Goal: Information Seeking & Learning: Learn about a topic

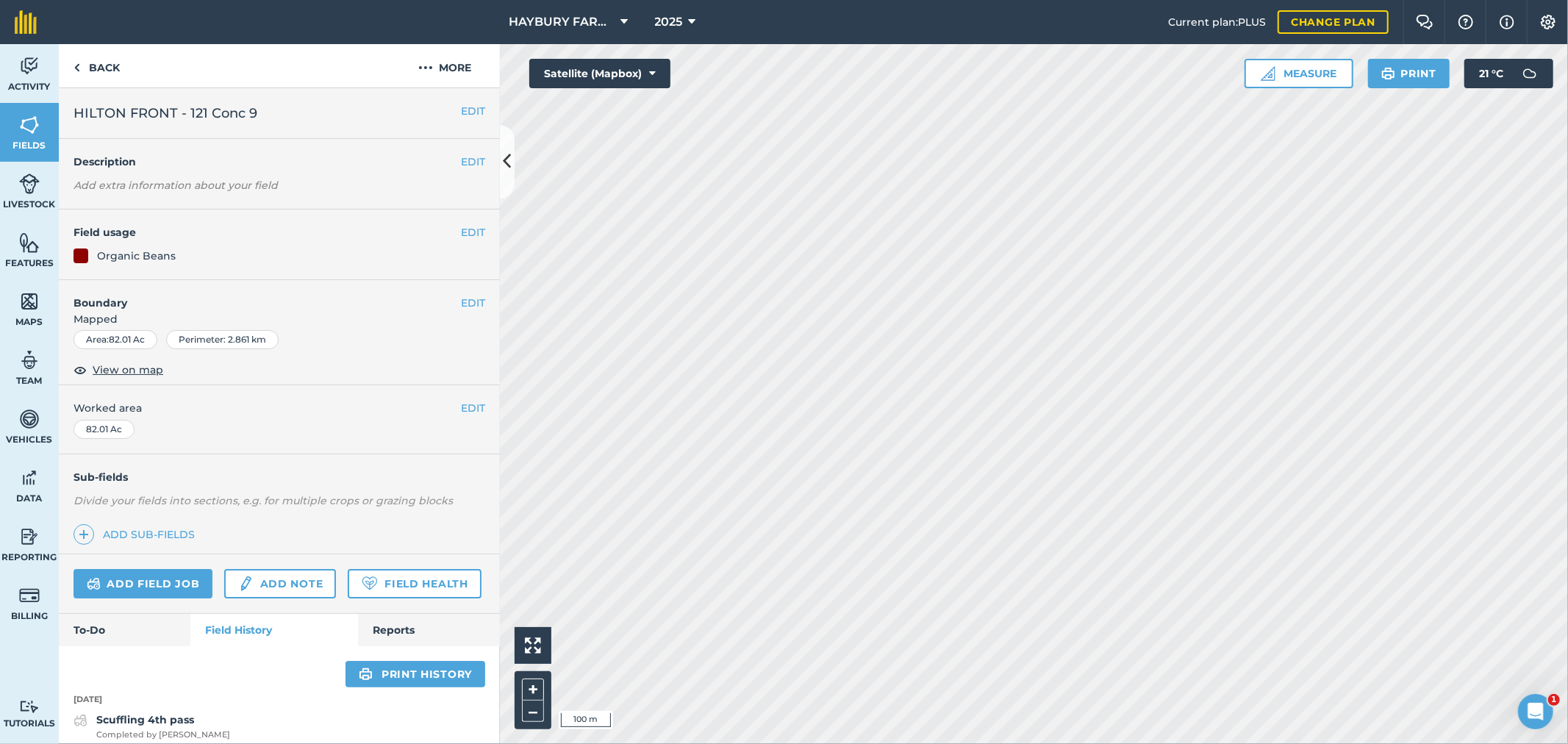
scroll to position [816, 0]
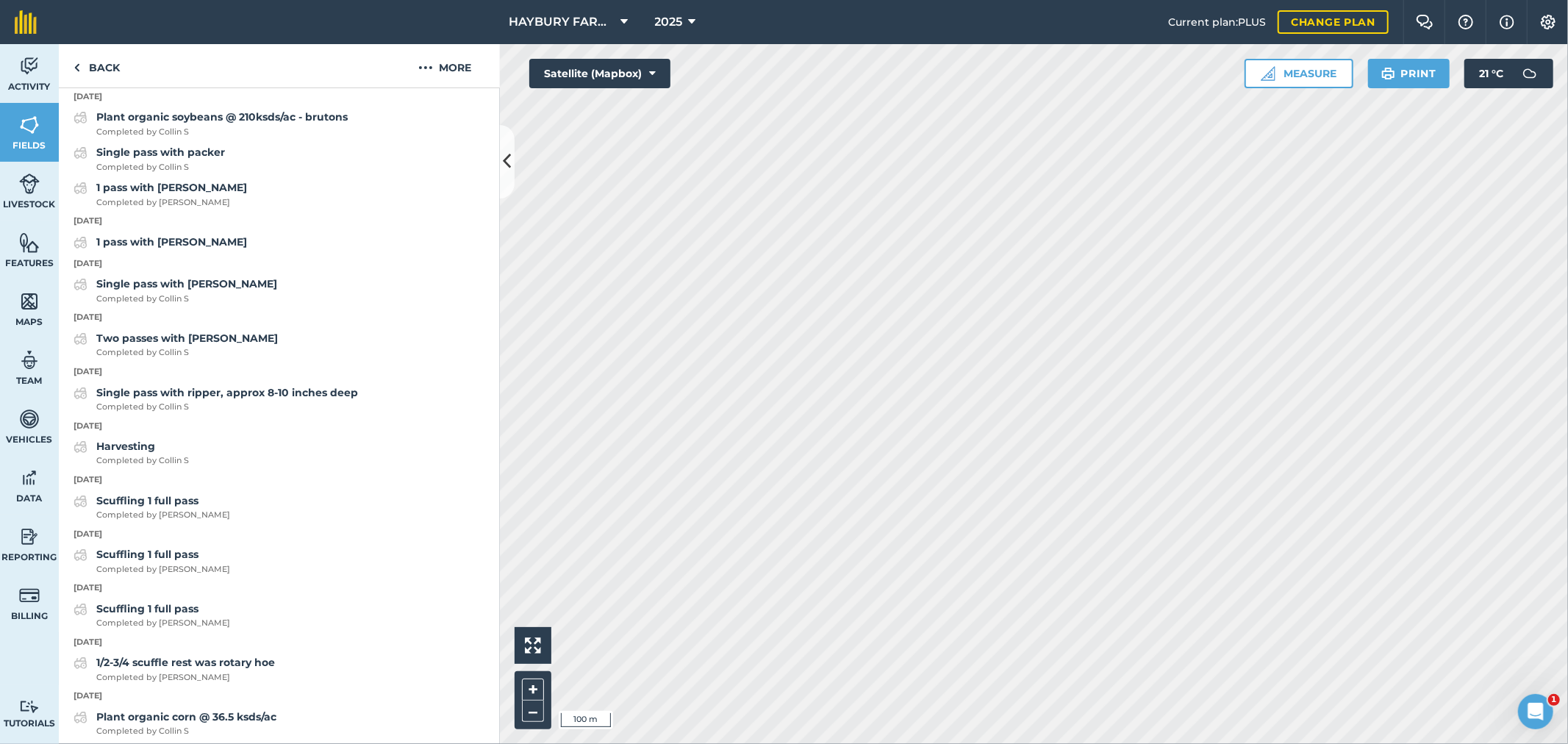
click at [327, 270] on p "[DATE]" at bounding box center [279, 264] width 441 height 14
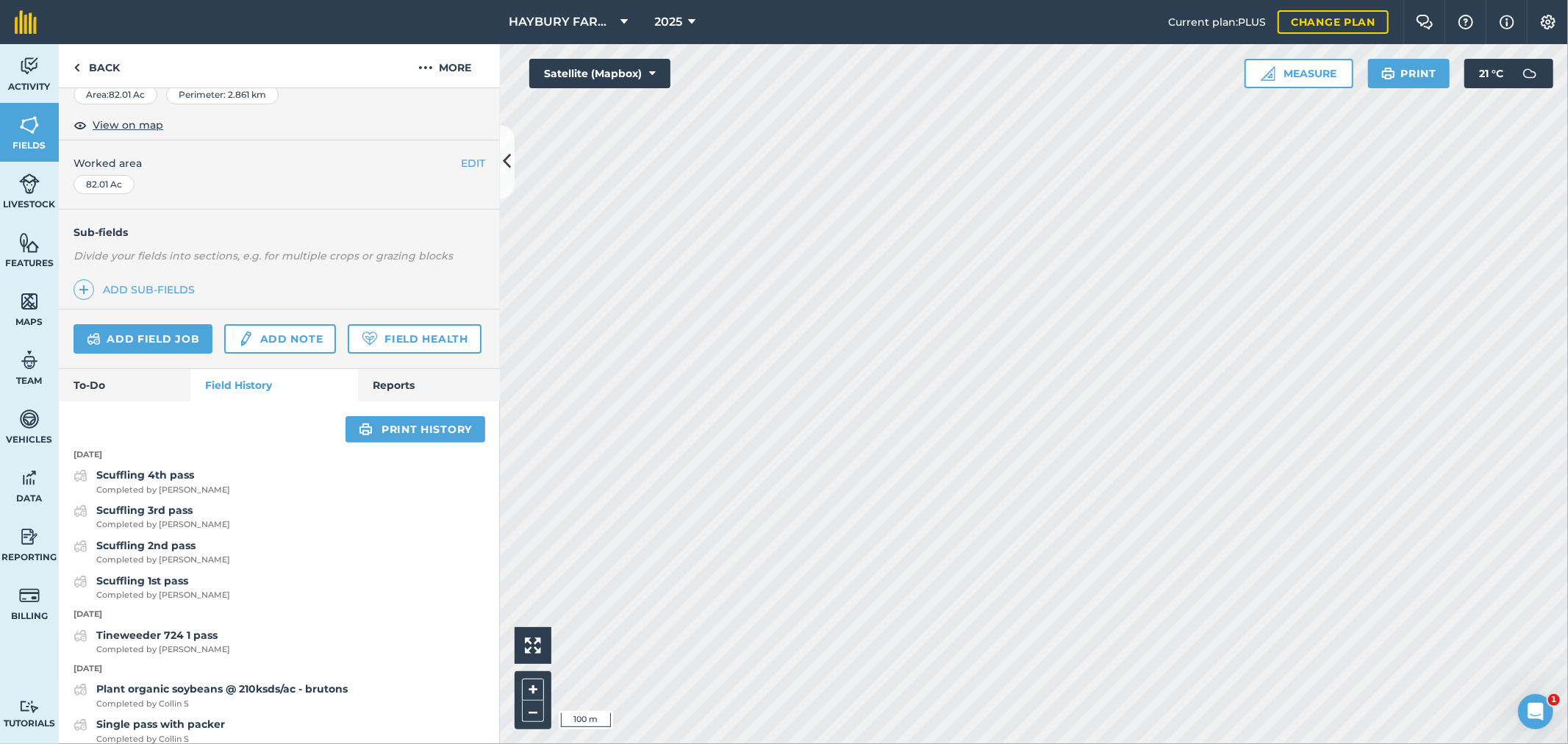
scroll to position [0, 0]
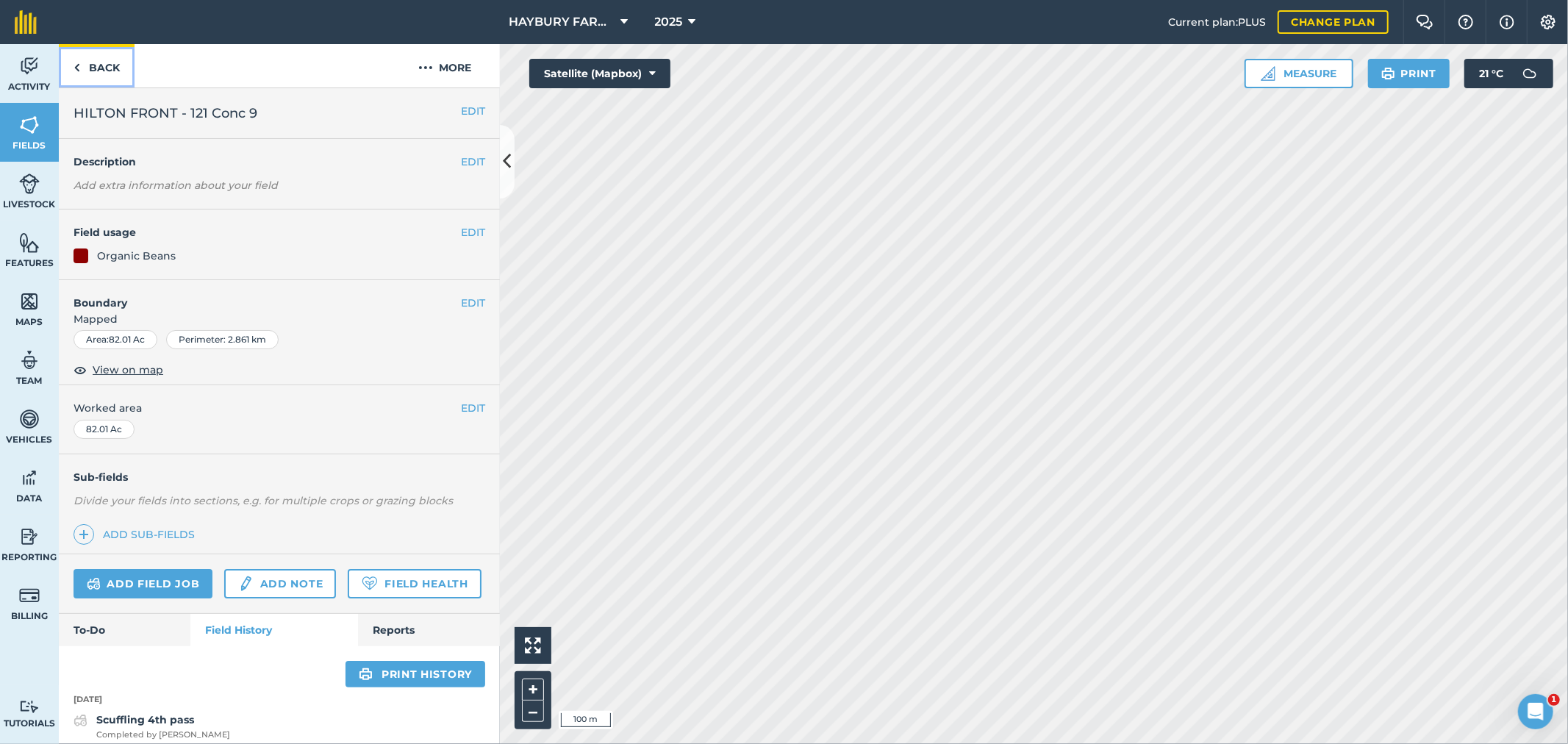
click at [90, 66] on link "Back" at bounding box center [96, 65] width 76 height 43
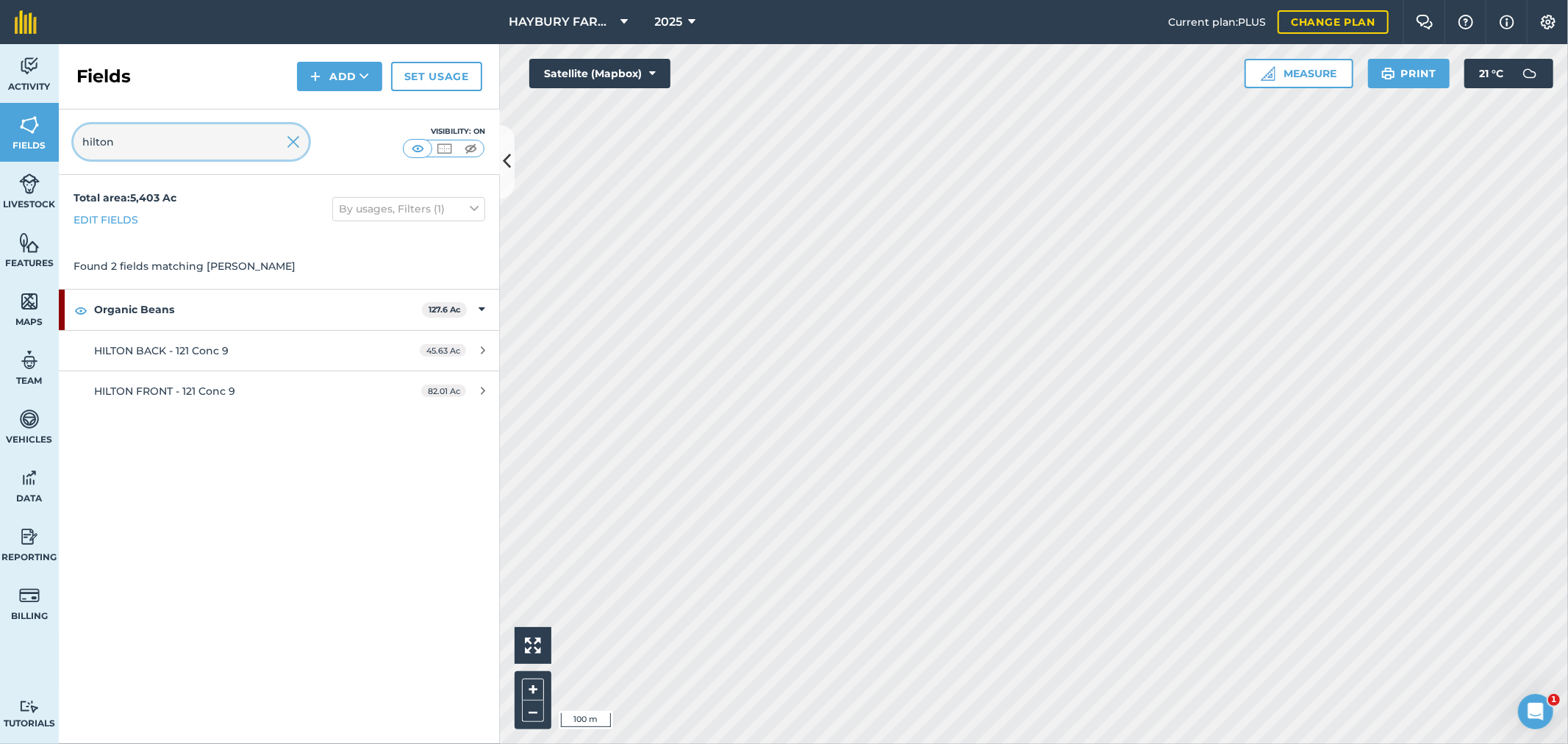
drag, startPoint x: 127, startPoint y: 141, endPoint x: 7, endPoint y: 131, distance: 120.4
click at [7, 131] on div "Activity Fields Livestock Features Maps Team Vehicles Data Reporting Billing Tu…" at bounding box center [784, 394] width 1568 height 699
type input "thri"
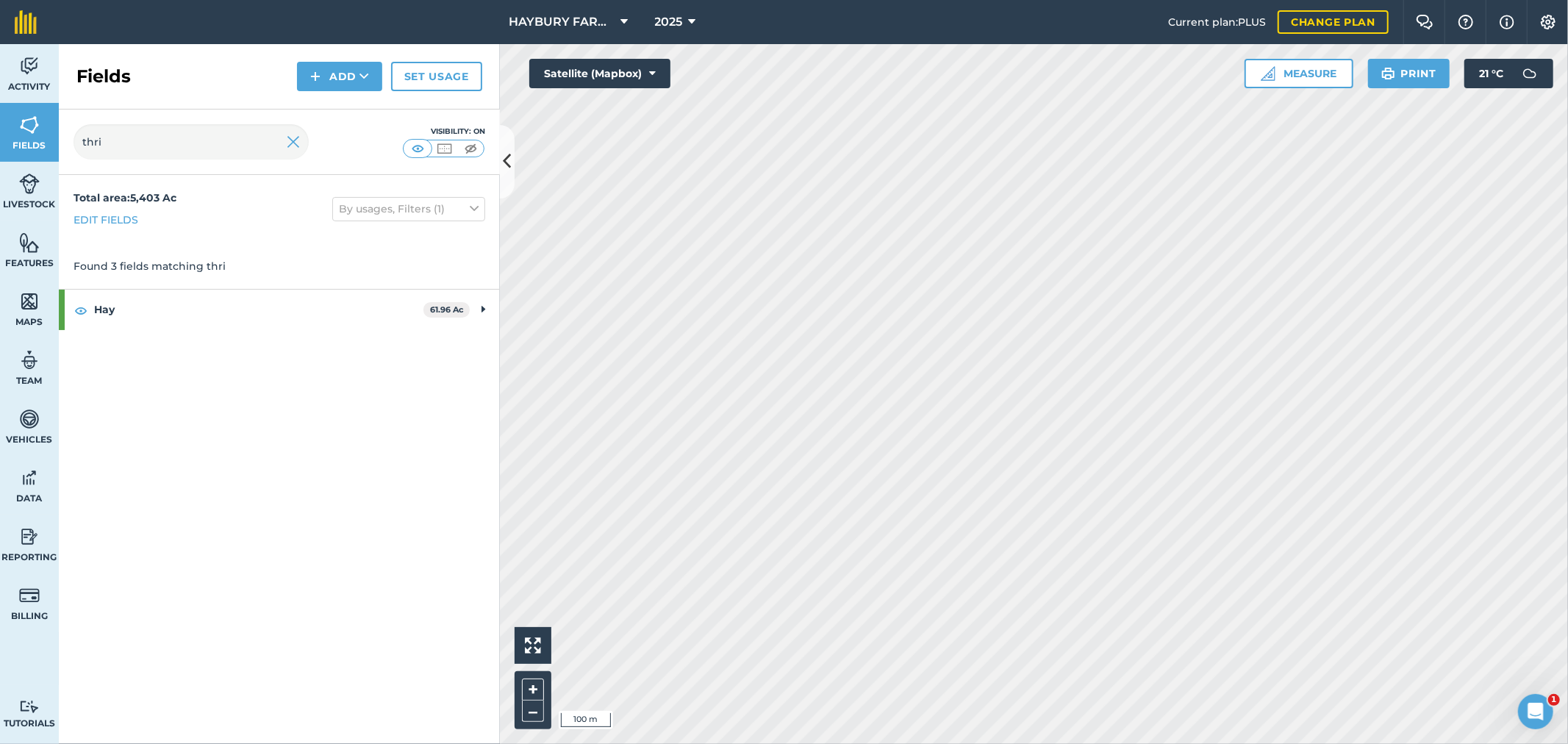
click at [157, 333] on div "Total area : 5,403 Ac Edit fields By usages, Filters (1) Found 3 fields matchin…" at bounding box center [279, 460] width 441 height 569
click at [166, 311] on strong "Hay" at bounding box center [258, 309] width 329 height 40
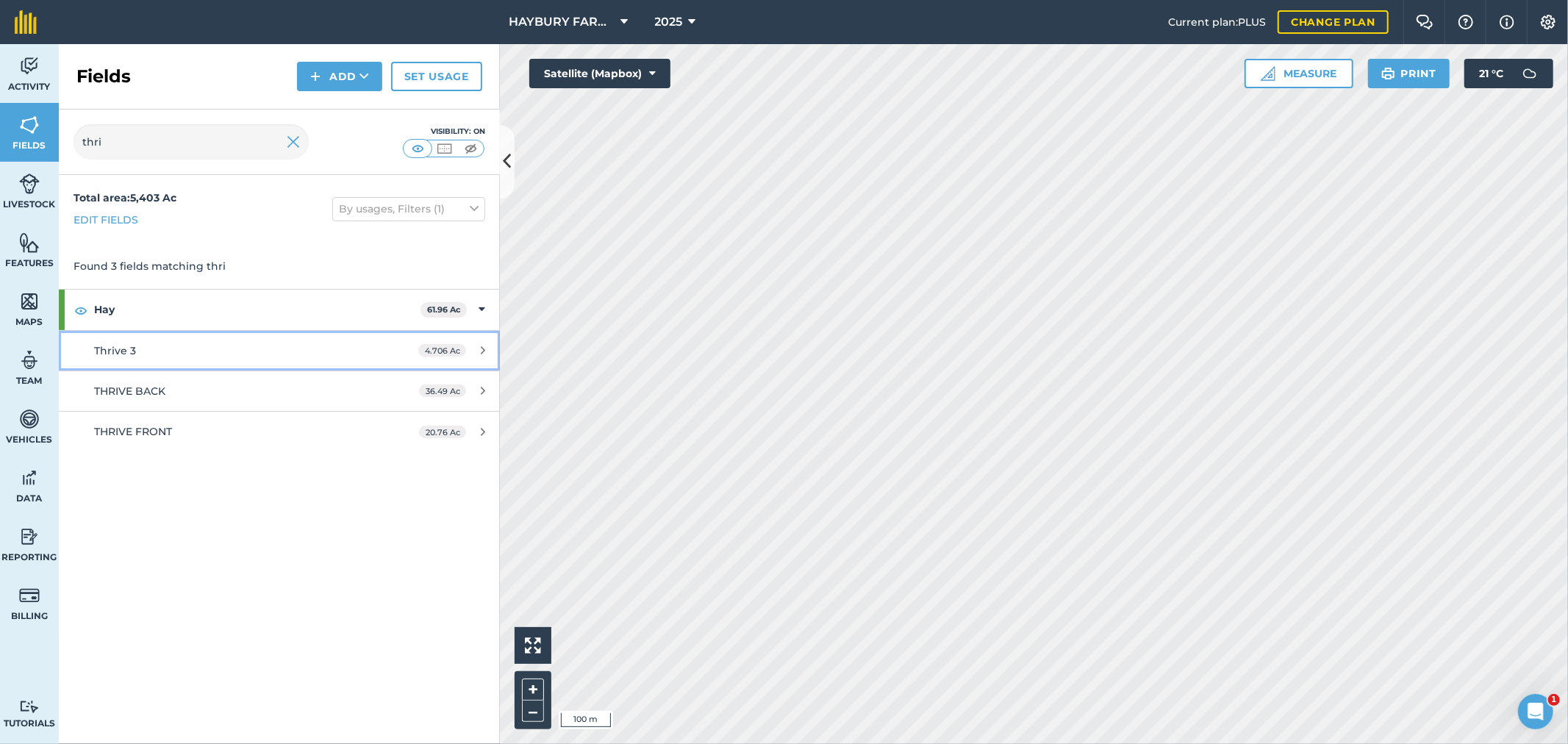
click at [182, 358] on div "Thrive 3" at bounding box center [232, 350] width 276 height 16
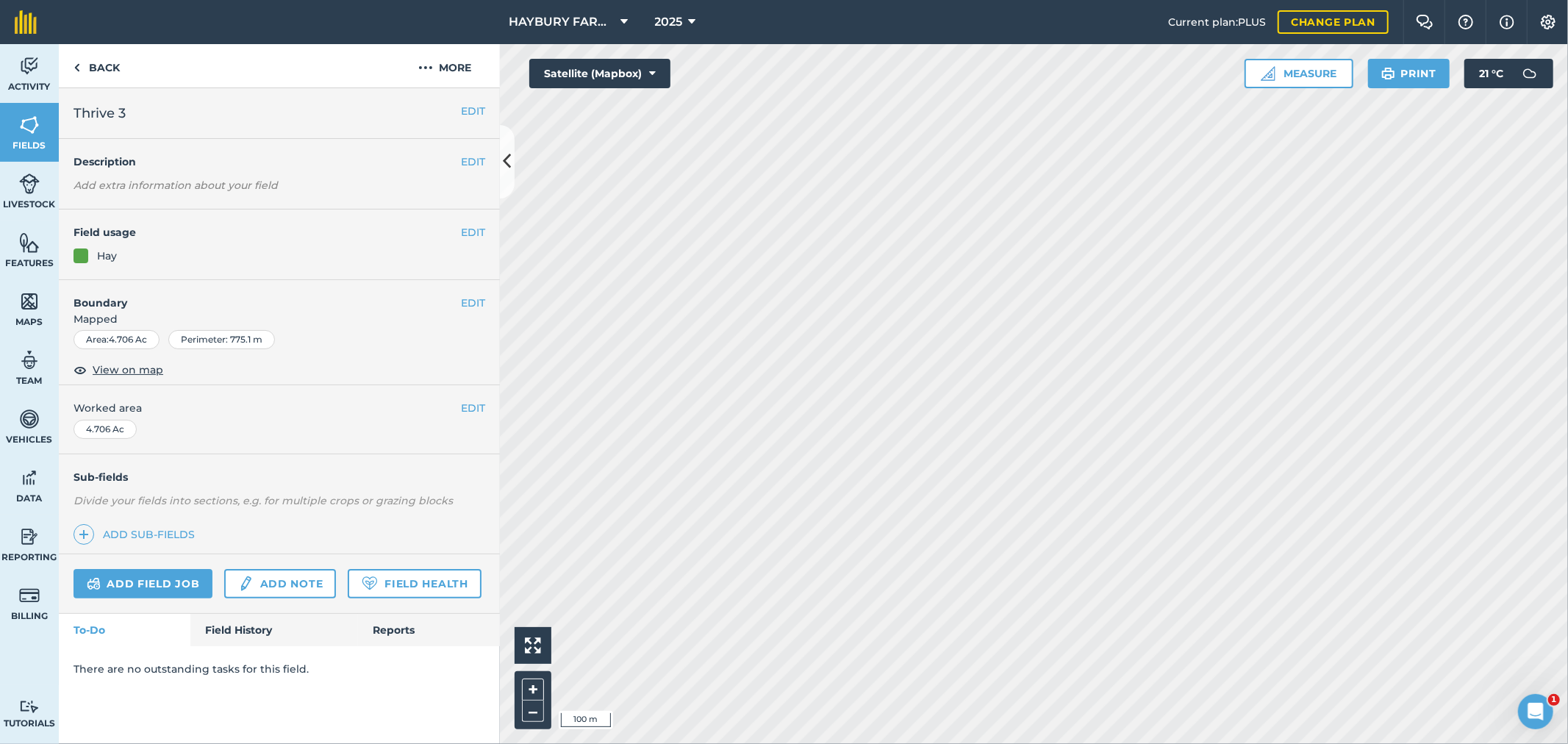
click at [119, 360] on div "EDIT Boundary Mapped Area : 4.706 Ac Perimeter : 775.1 m View on map" at bounding box center [279, 332] width 441 height 106
click at [116, 367] on span "View on map" at bounding box center [127, 370] width 71 height 16
click at [96, 64] on link "Back" at bounding box center [96, 65] width 76 height 43
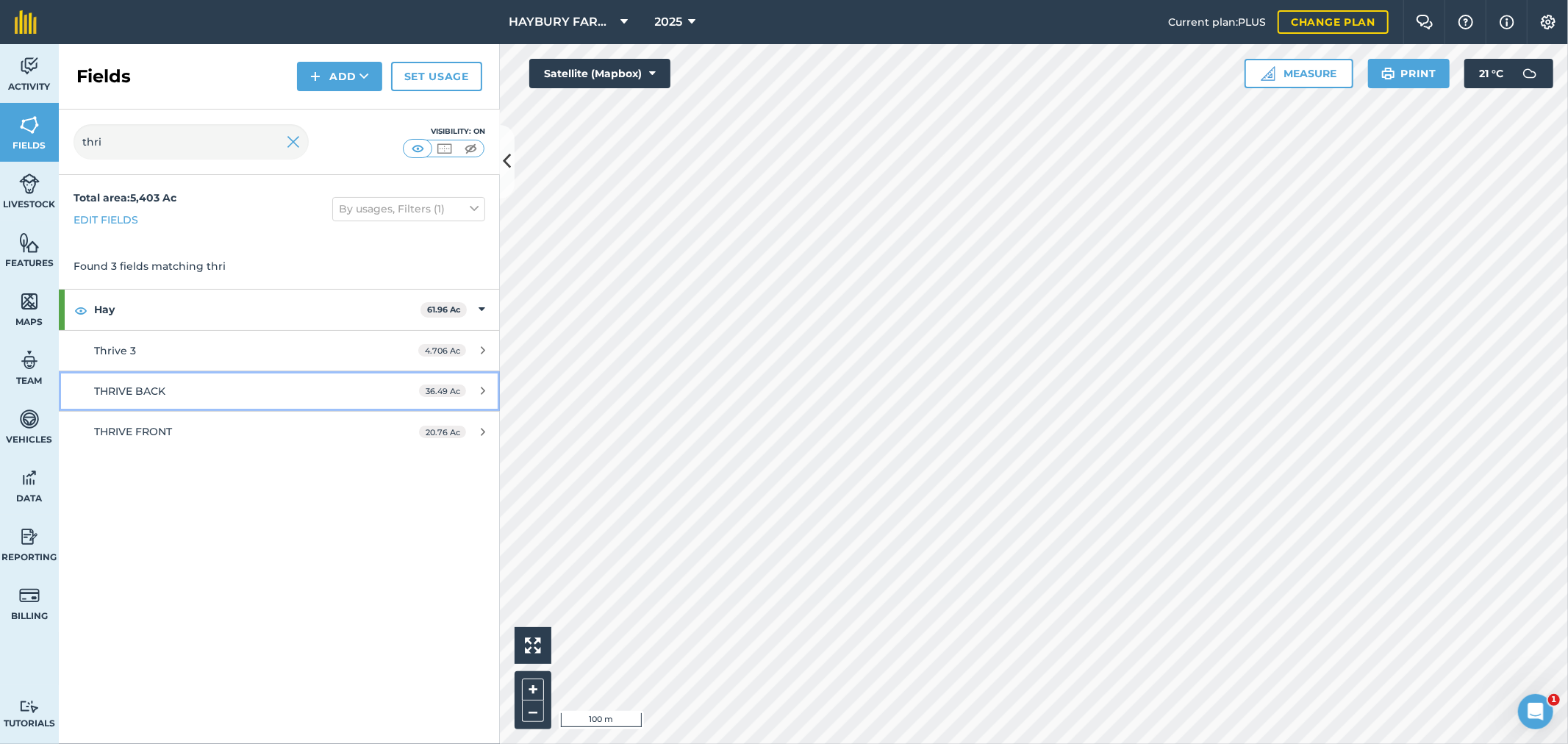
click at [167, 393] on div "THRIVE BACK" at bounding box center [232, 391] width 276 height 16
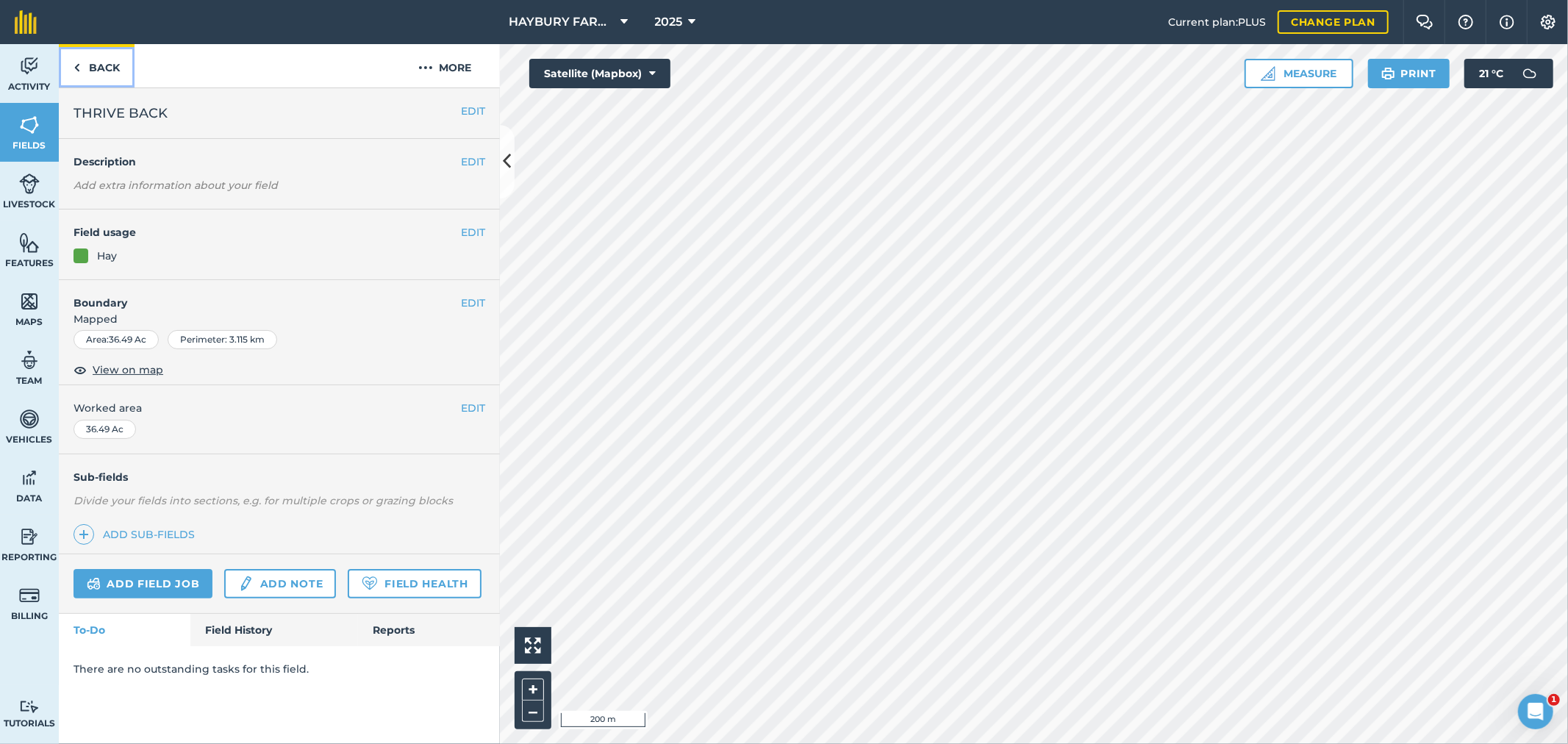
click at [100, 64] on link "Back" at bounding box center [96, 65] width 76 height 43
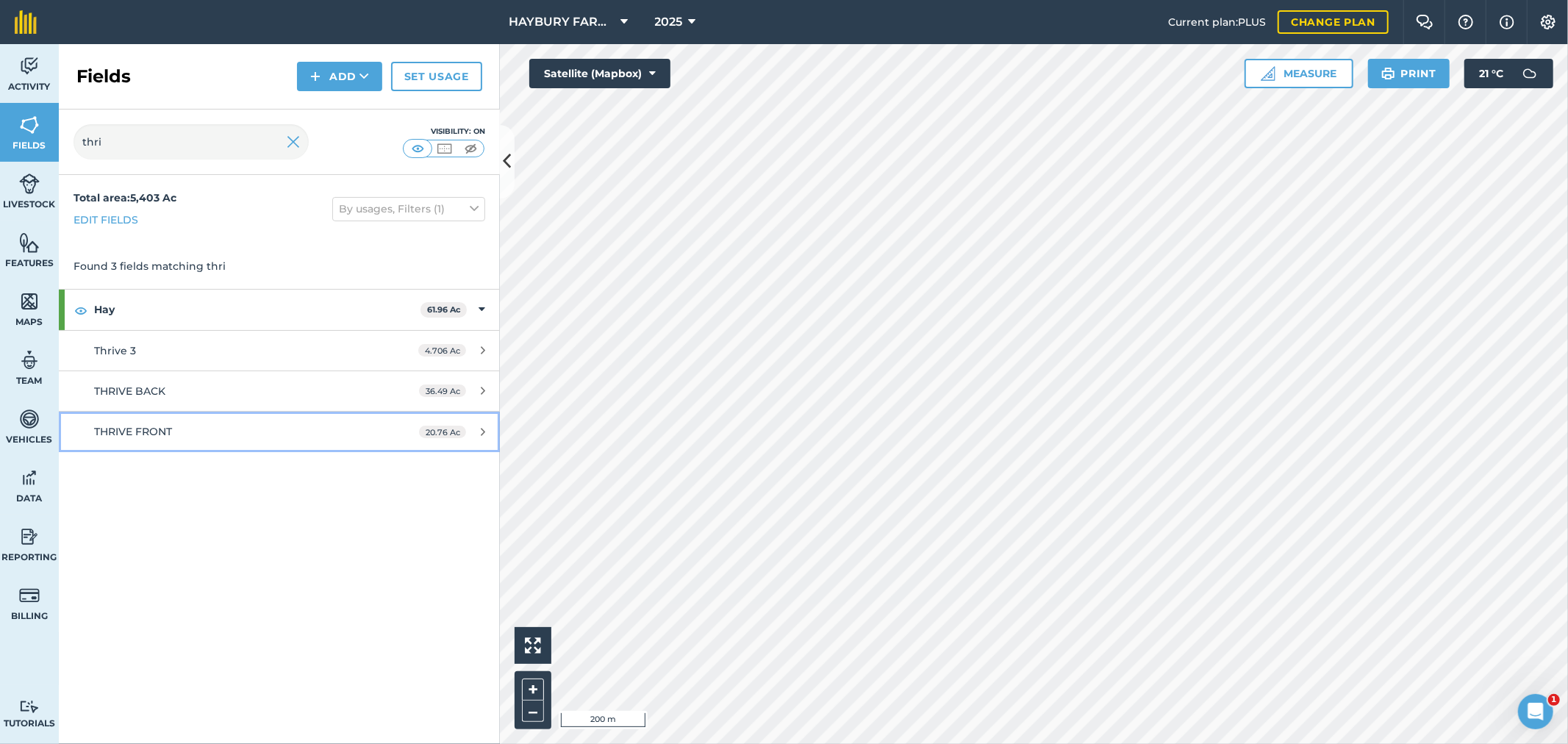
click at [155, 443] on link "THRIVE FRONT 20.76 Ac" at bounding box center [279, 432] width 441 height 40
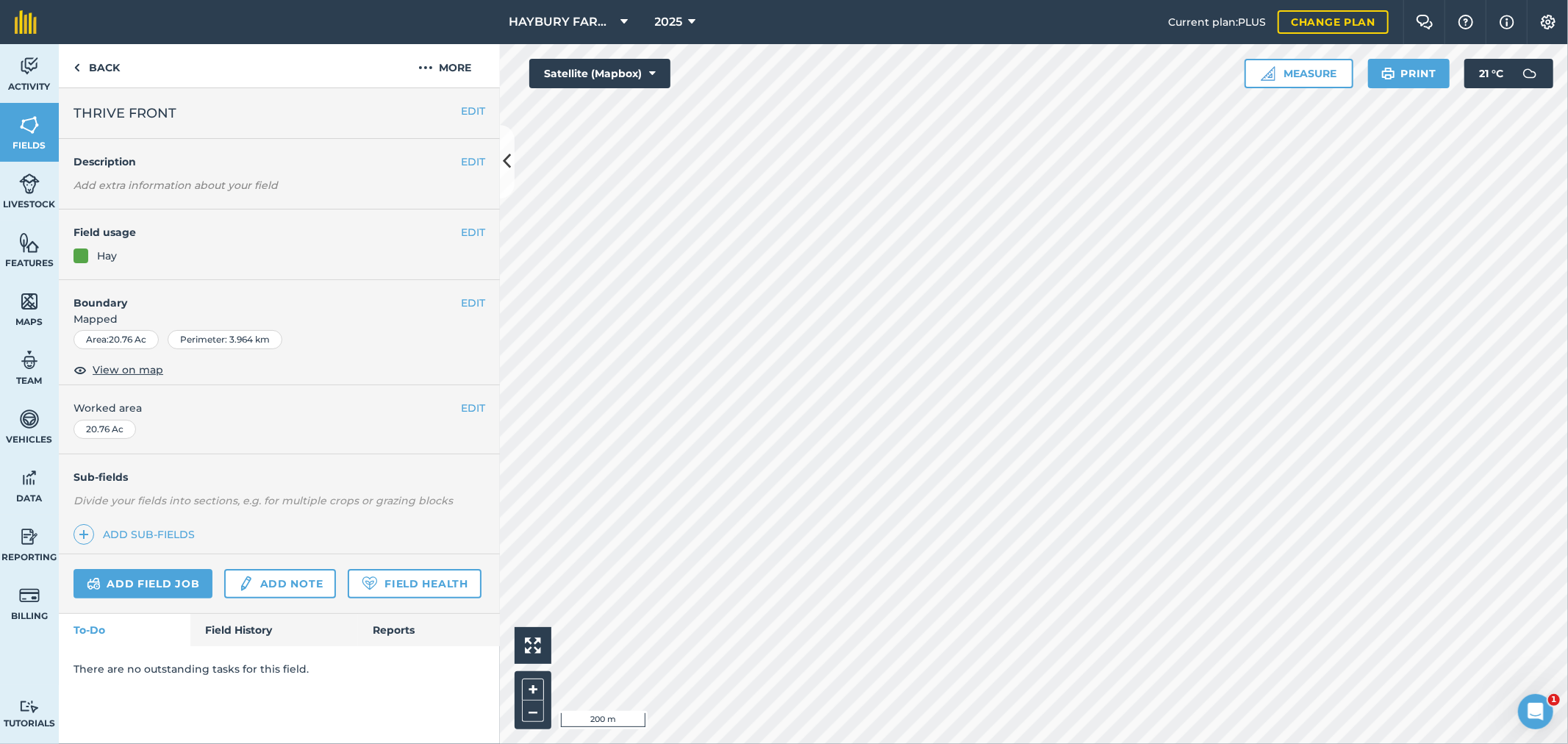
click at [151, 440] on div "EDIT Worked area 20.76 Ac" at bounding box center [279, 419] width 441 height 69
click at [229, 636] on link "Field History" at bounding box center [273, 629] width 167 height 33
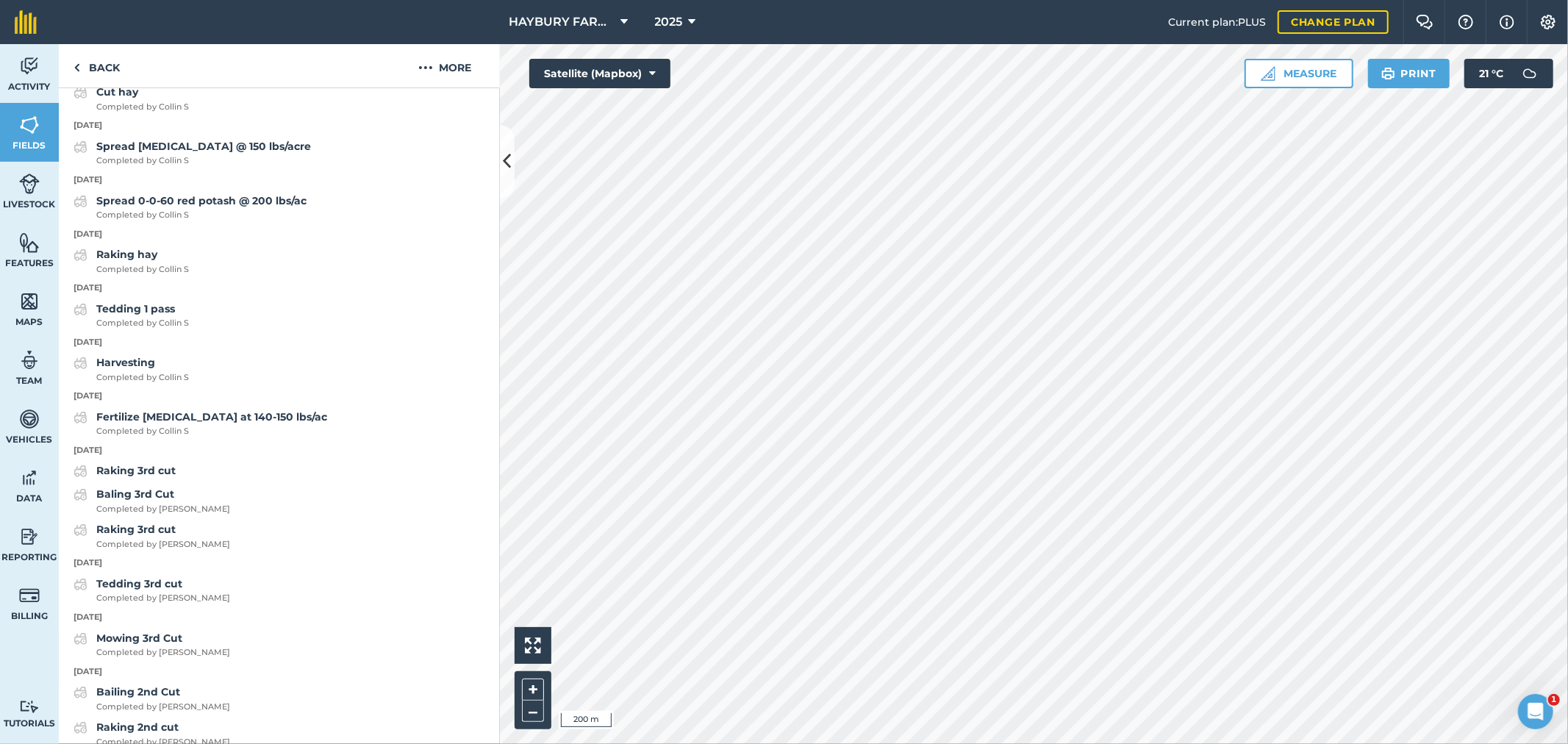
scroll to position [816, 0]
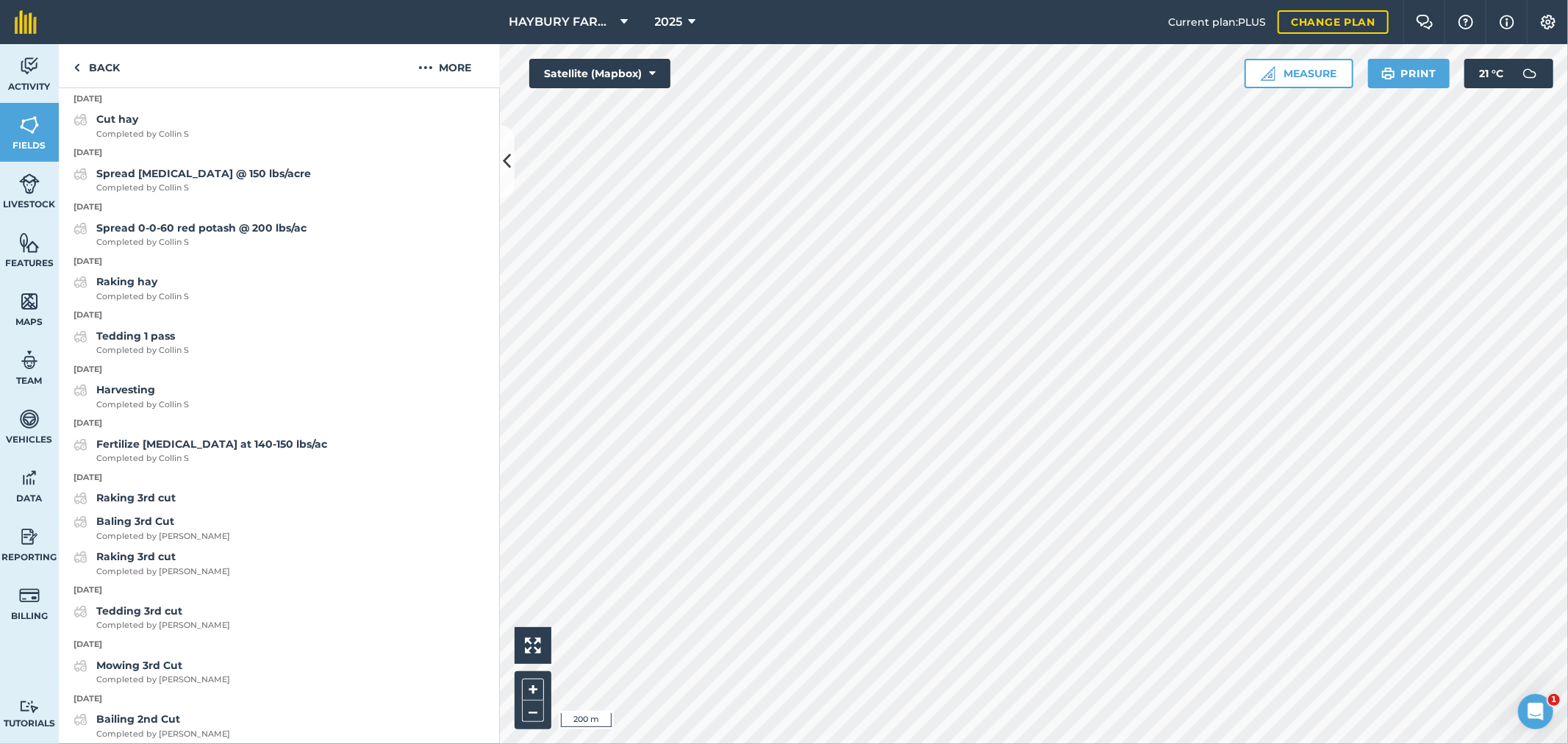
drag, startPoint x: 201, startPoint y: 456, endPoint x: 70, endPoint y: 405, distance: 140.6
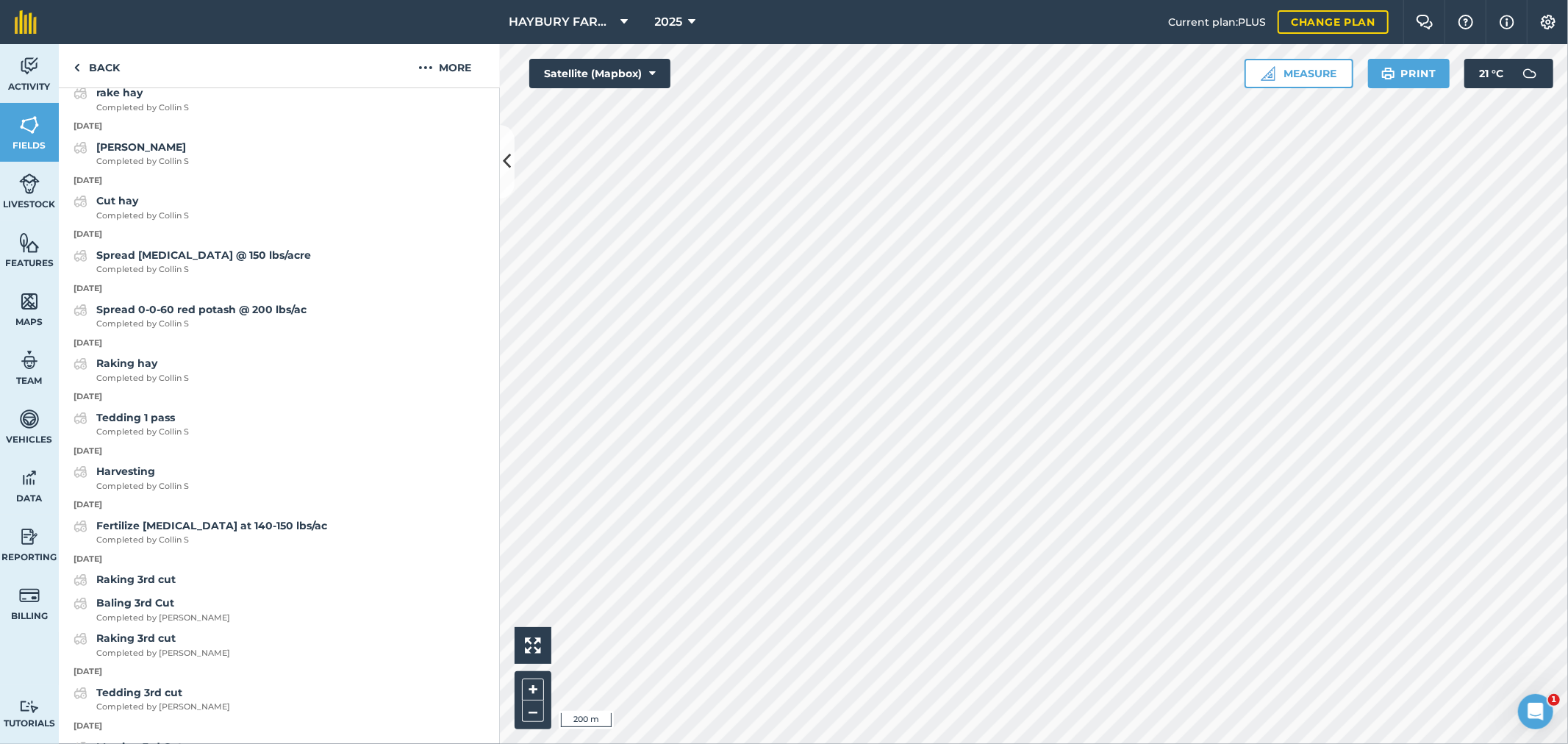
scroll to position [652, 0]
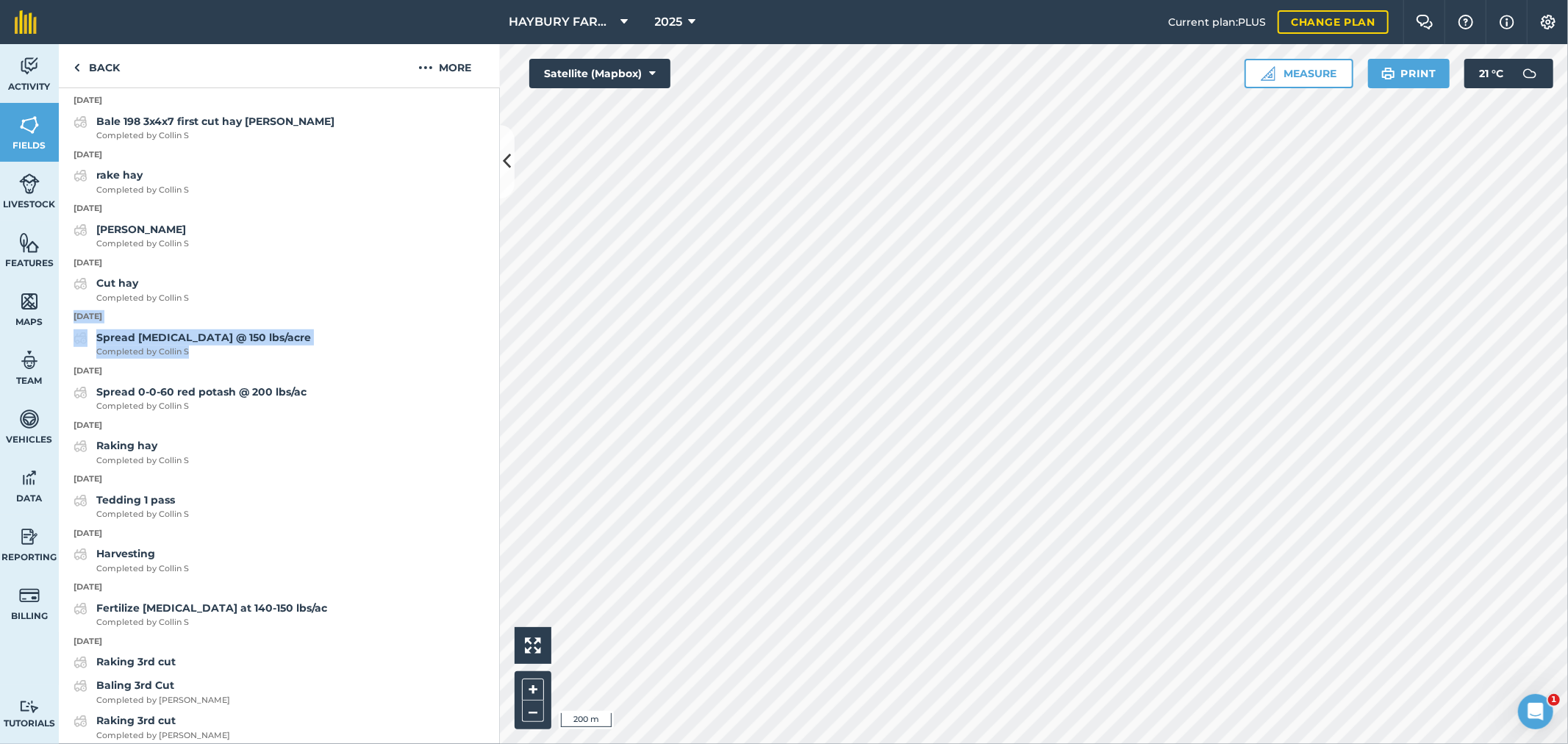
drag, startPoint x: 251, startPoint y: 397, endPoint x: 72, endPoint y: 357, distance: 183.4
drag, startPoint x: 218, startPoint y: 335, endPoint x: 73, endPoint y: 303, distance: 148.5
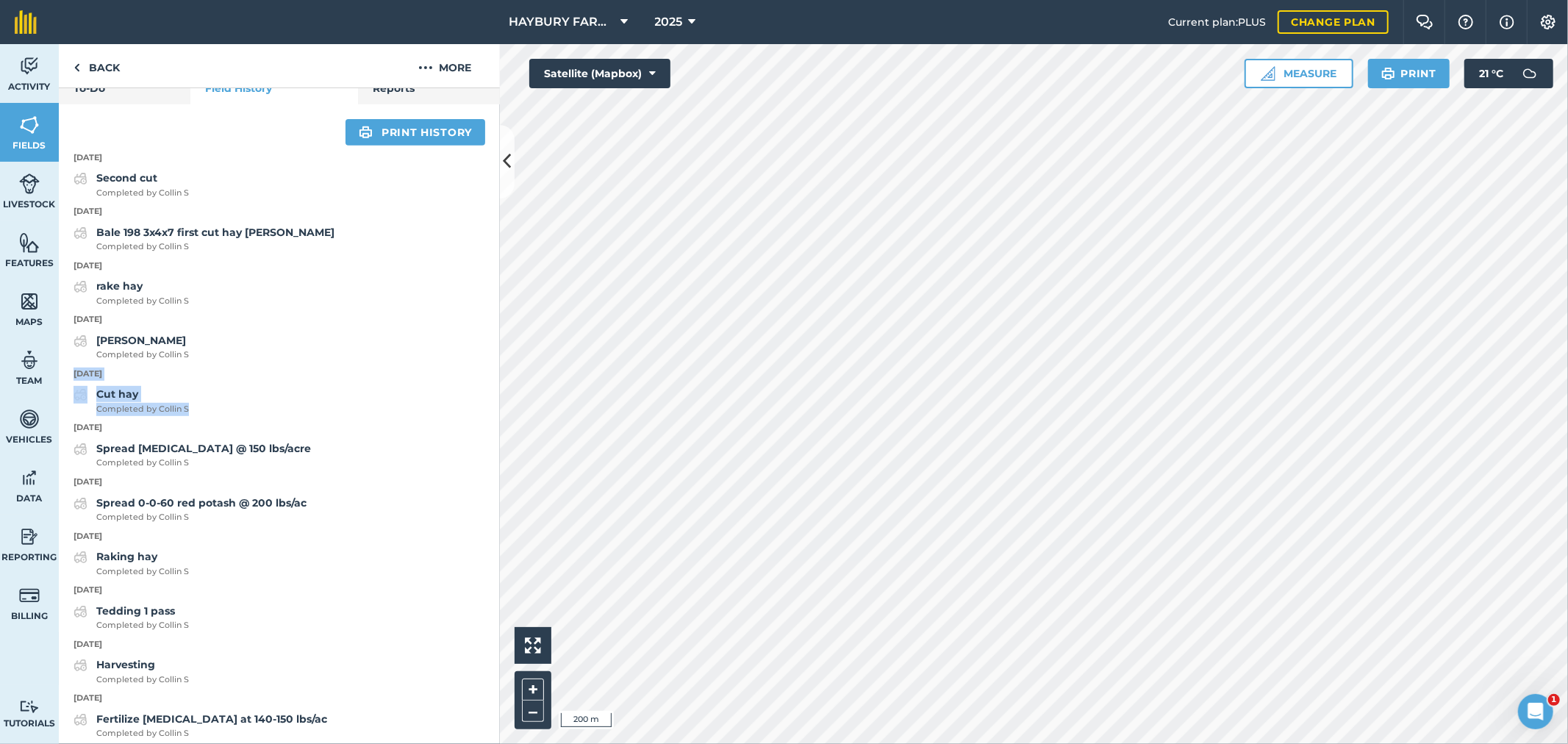
scroll to position [571, 0]
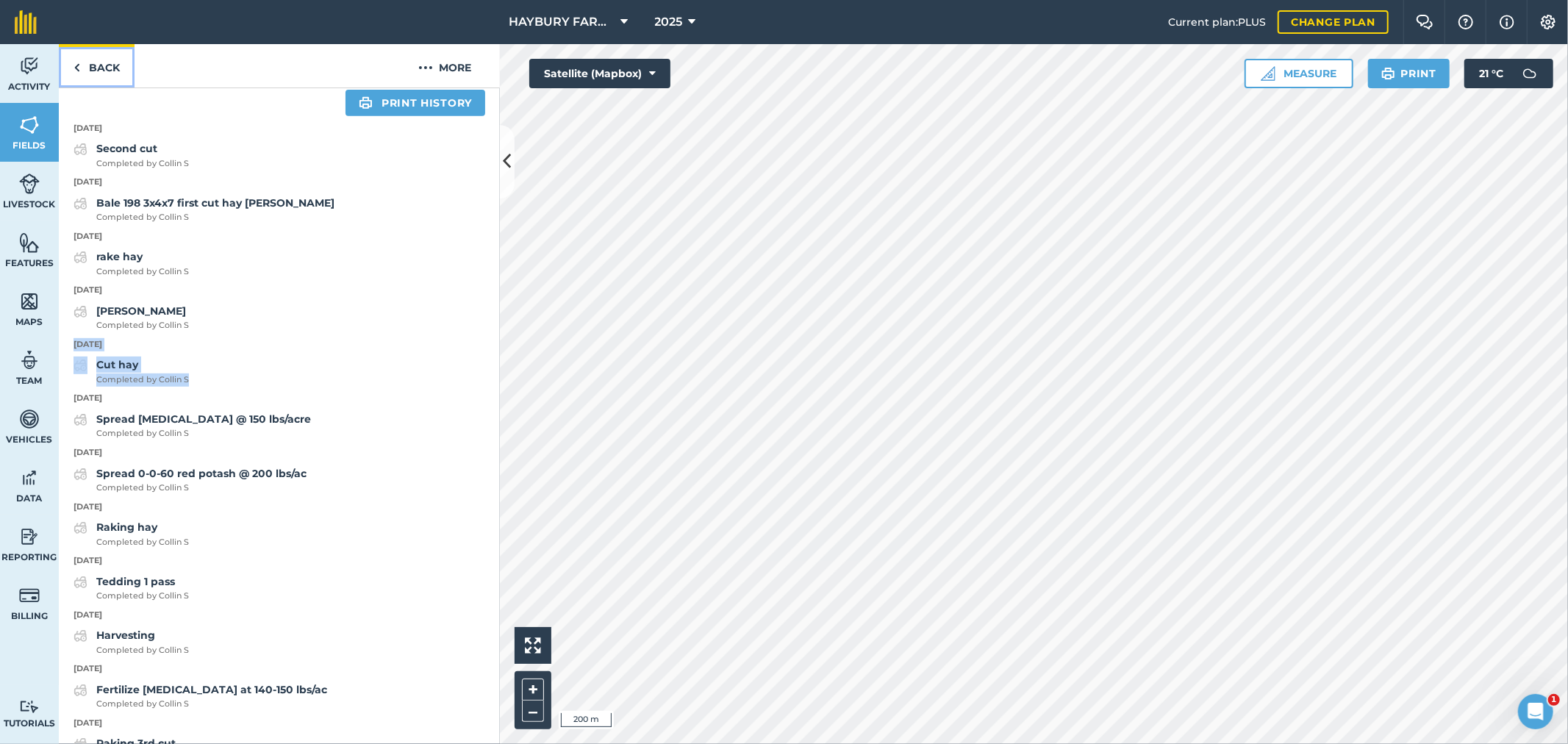
click at [91, 64] on link "Back" at bounding box center [96, 65] width 76 height 43
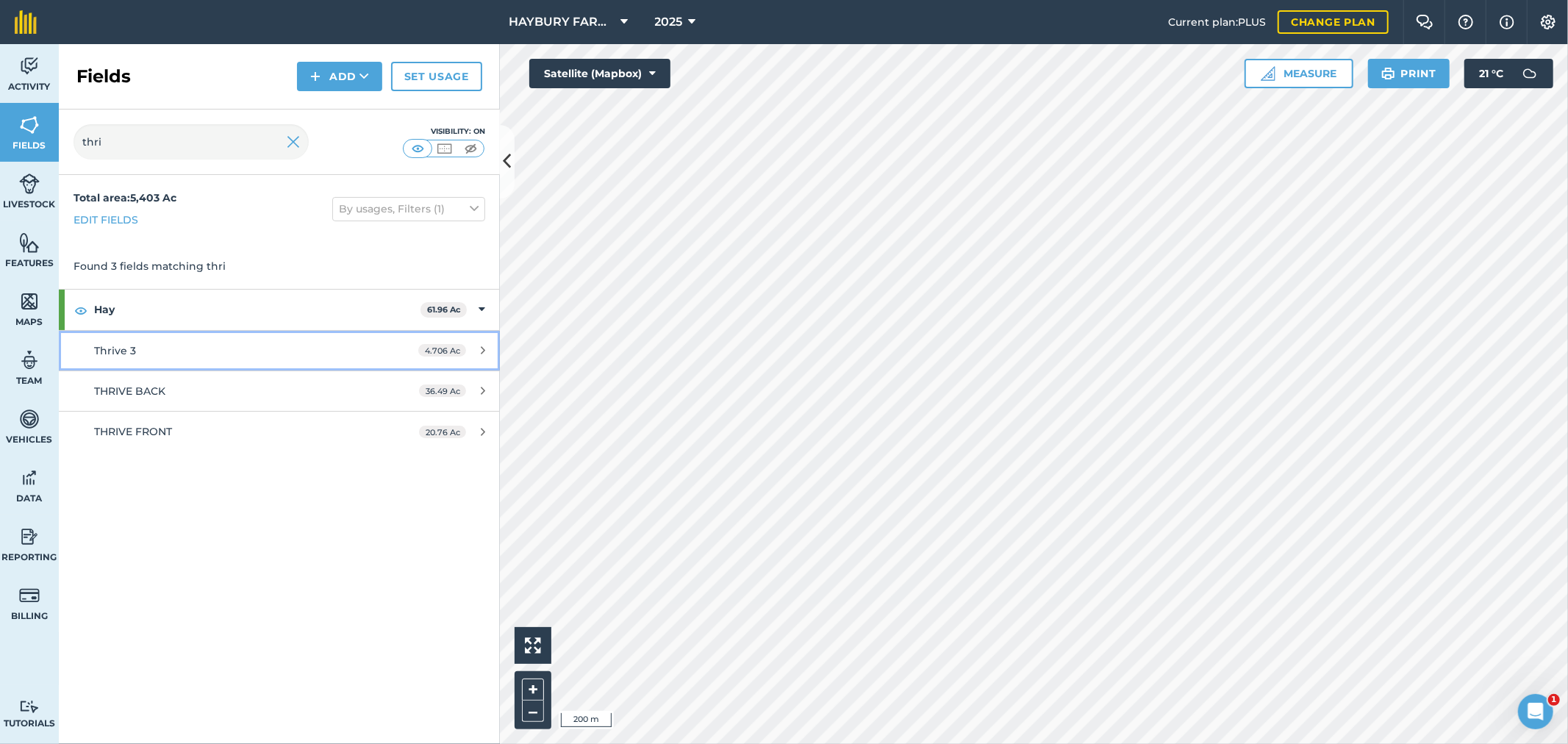
click at [186, 354] on div "Thrive 3" at bounding box center [232, 350] width 276 height 16
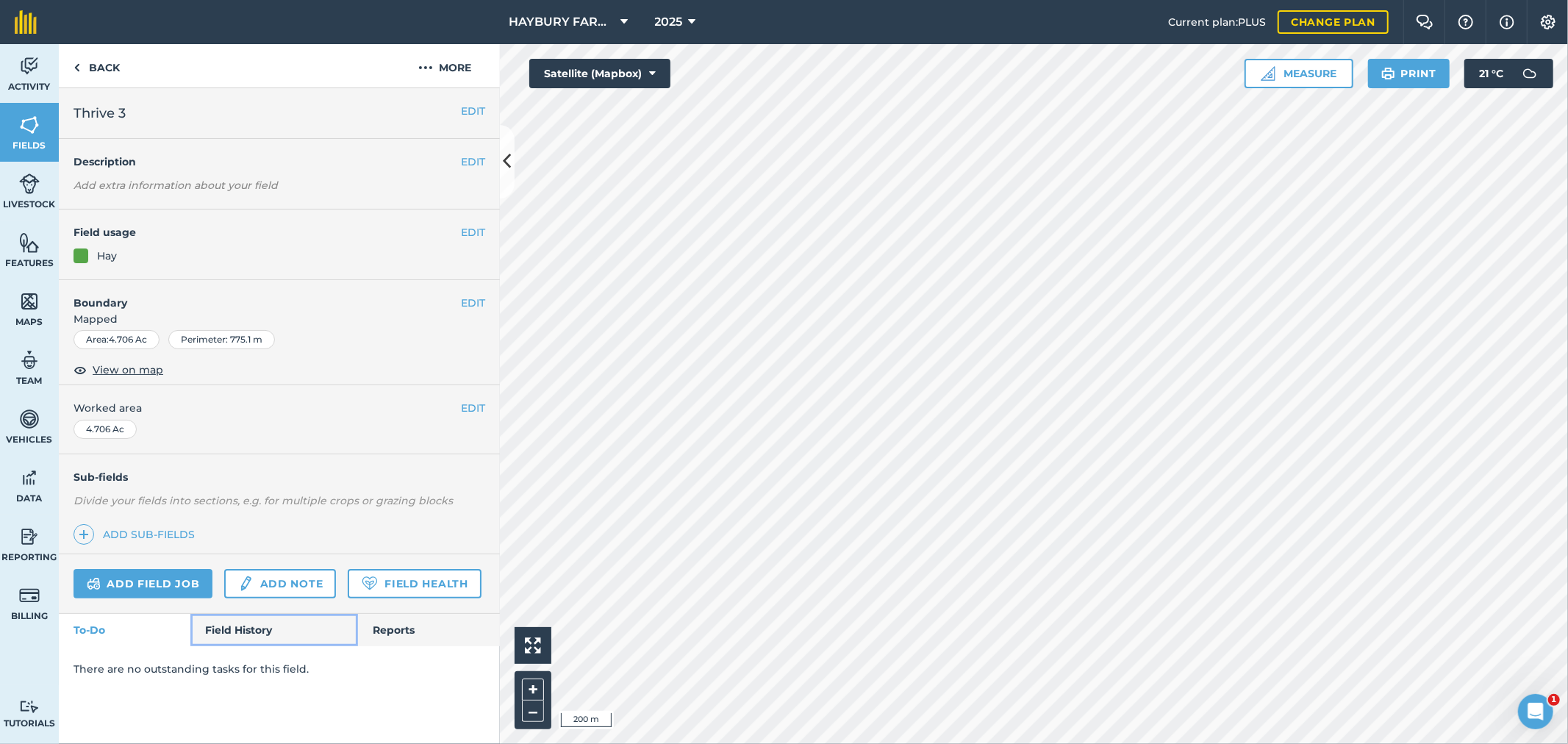
click at [240, 644] on link "Field History" at bounding box center [273, 629] width 167 height 33
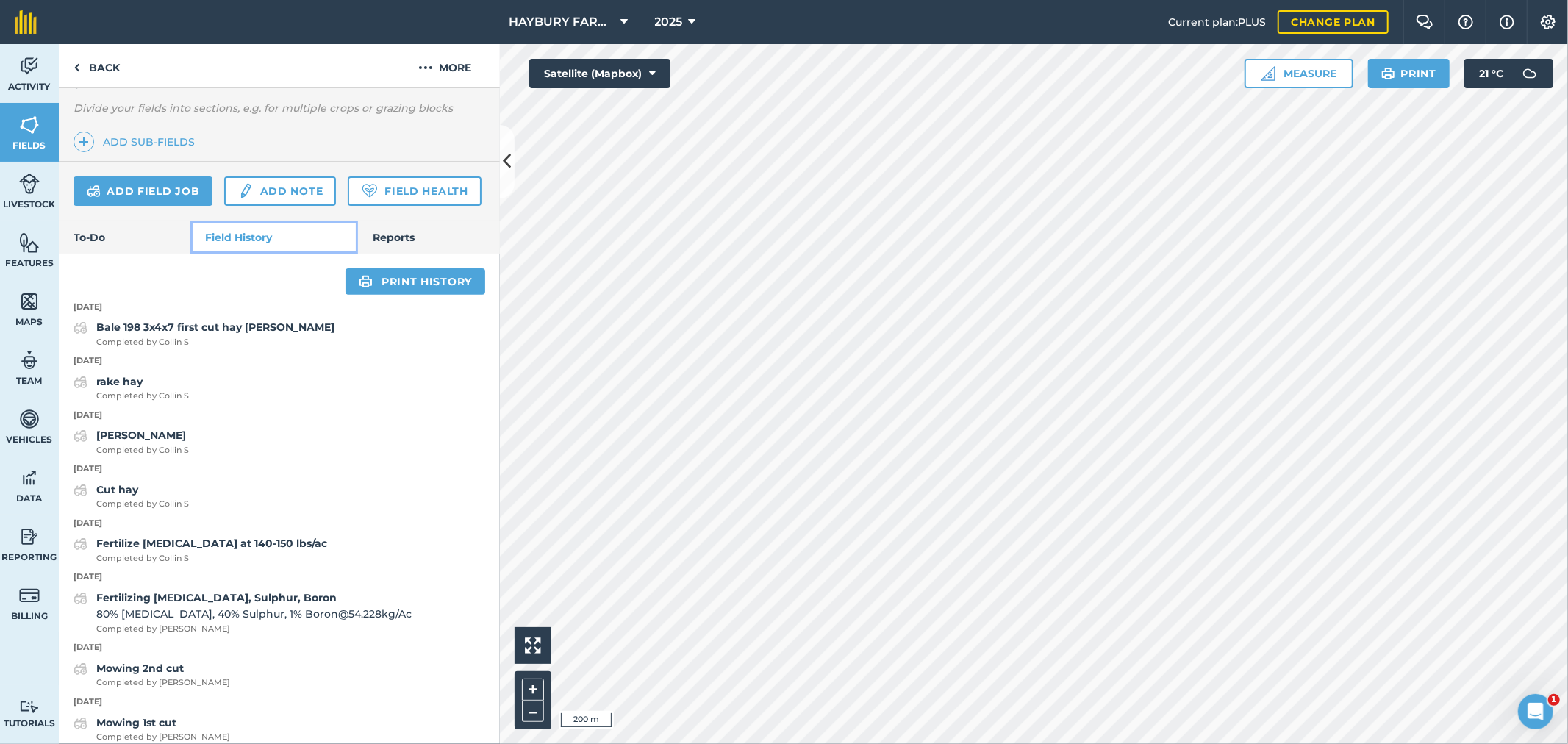
scroll to position [392, 0]
click at [110, 59] on link "Back" at bounding box center [96, 65] width 76 height 43
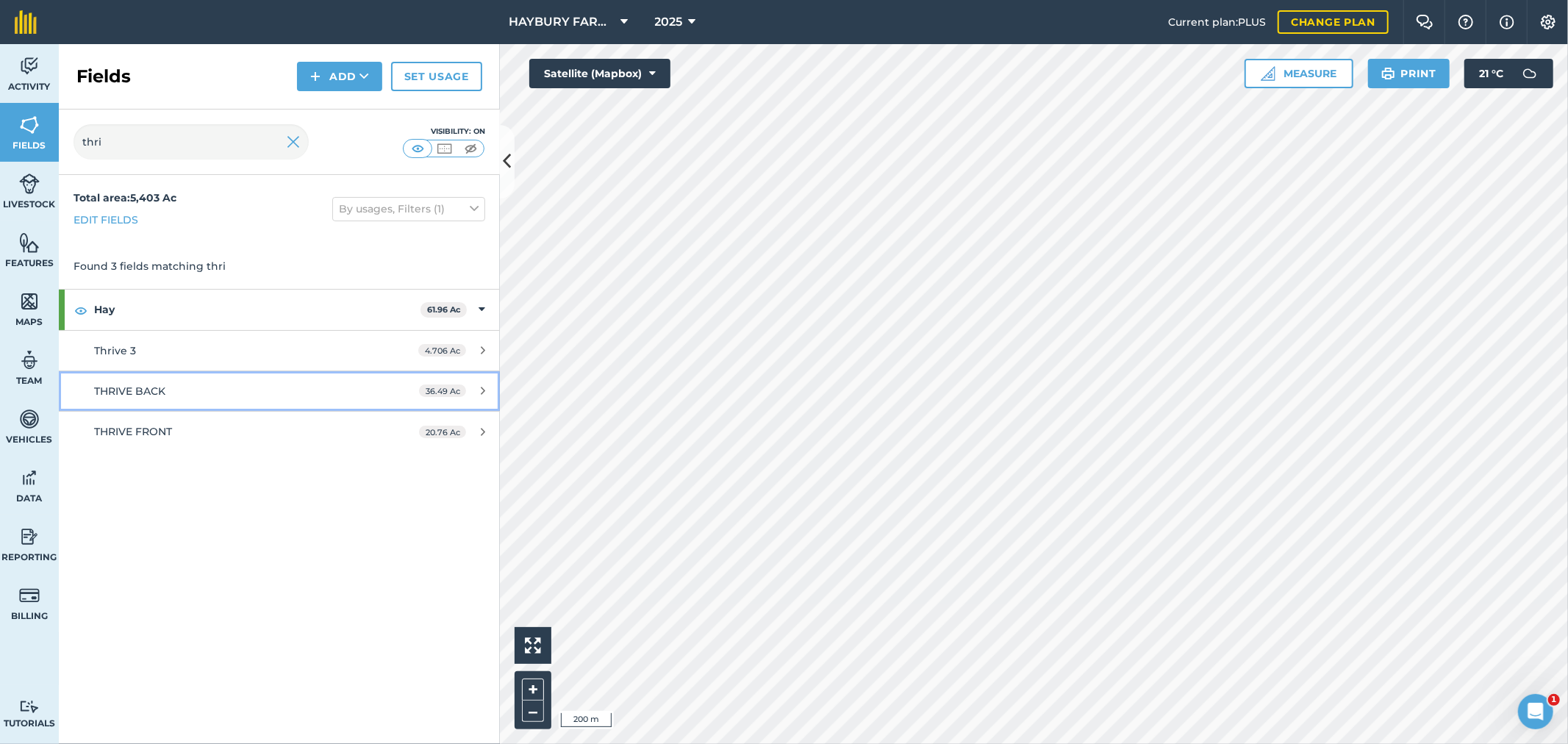
click at [147, 394] on span "THRIVE BACK" at bounding box center [129, 390] width 71 height 14
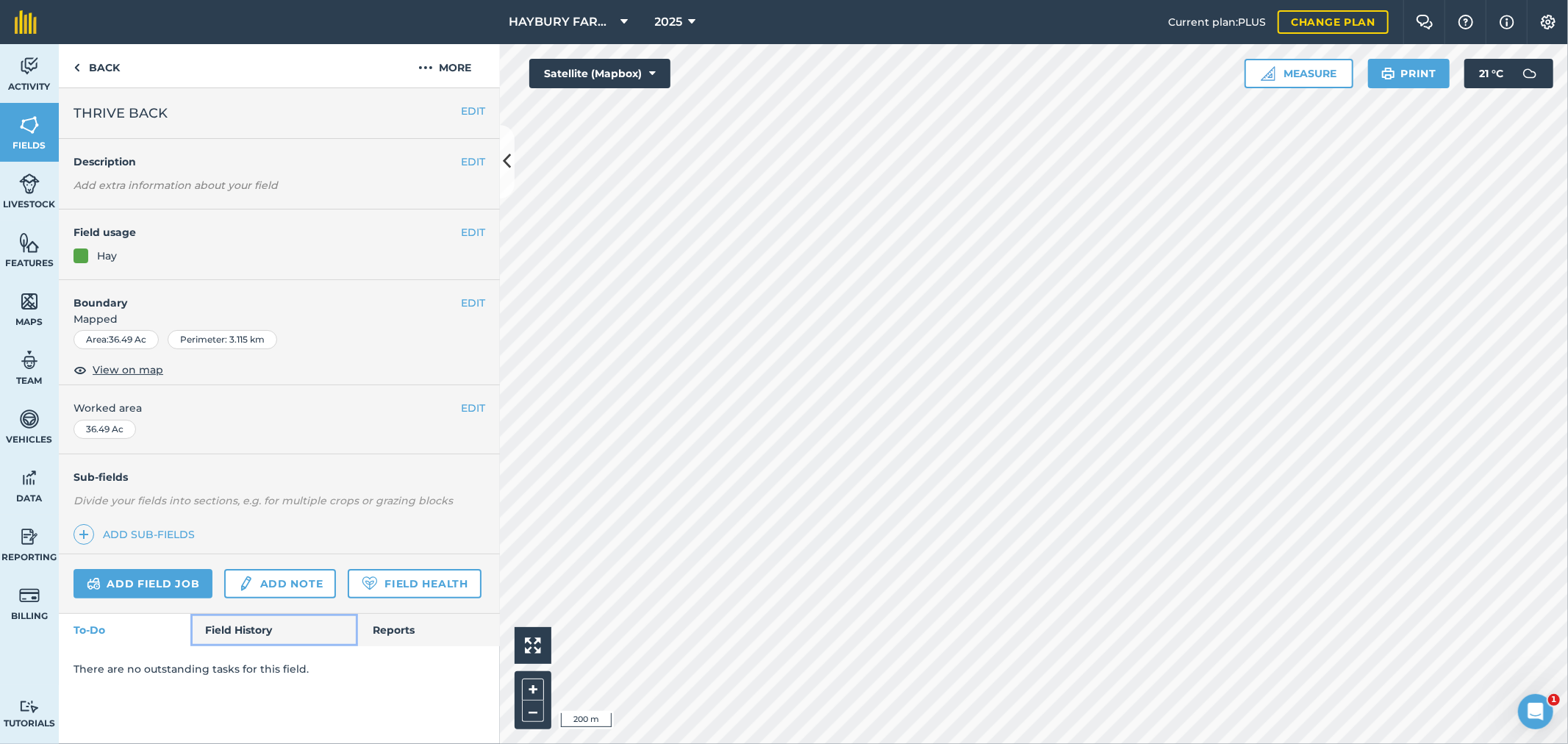
drag, startPoint x: 243, startPoint y: 630, endPoint x: 239, endPoint y: 577, distance: 53.2
click at [243, 632] on link "Field History" at bounding box center [273, 629] width 167 height 33
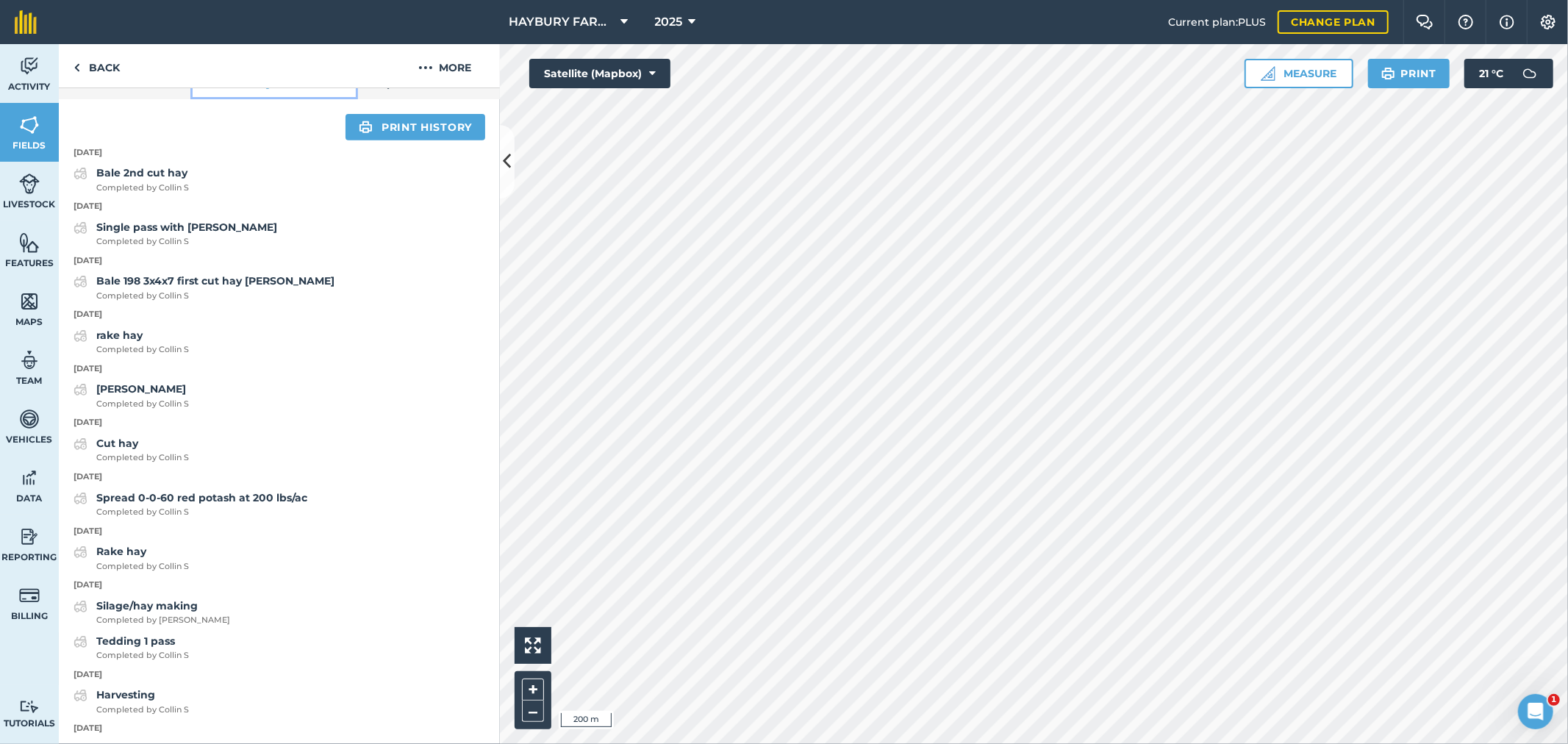
scroll to position [571, 0]
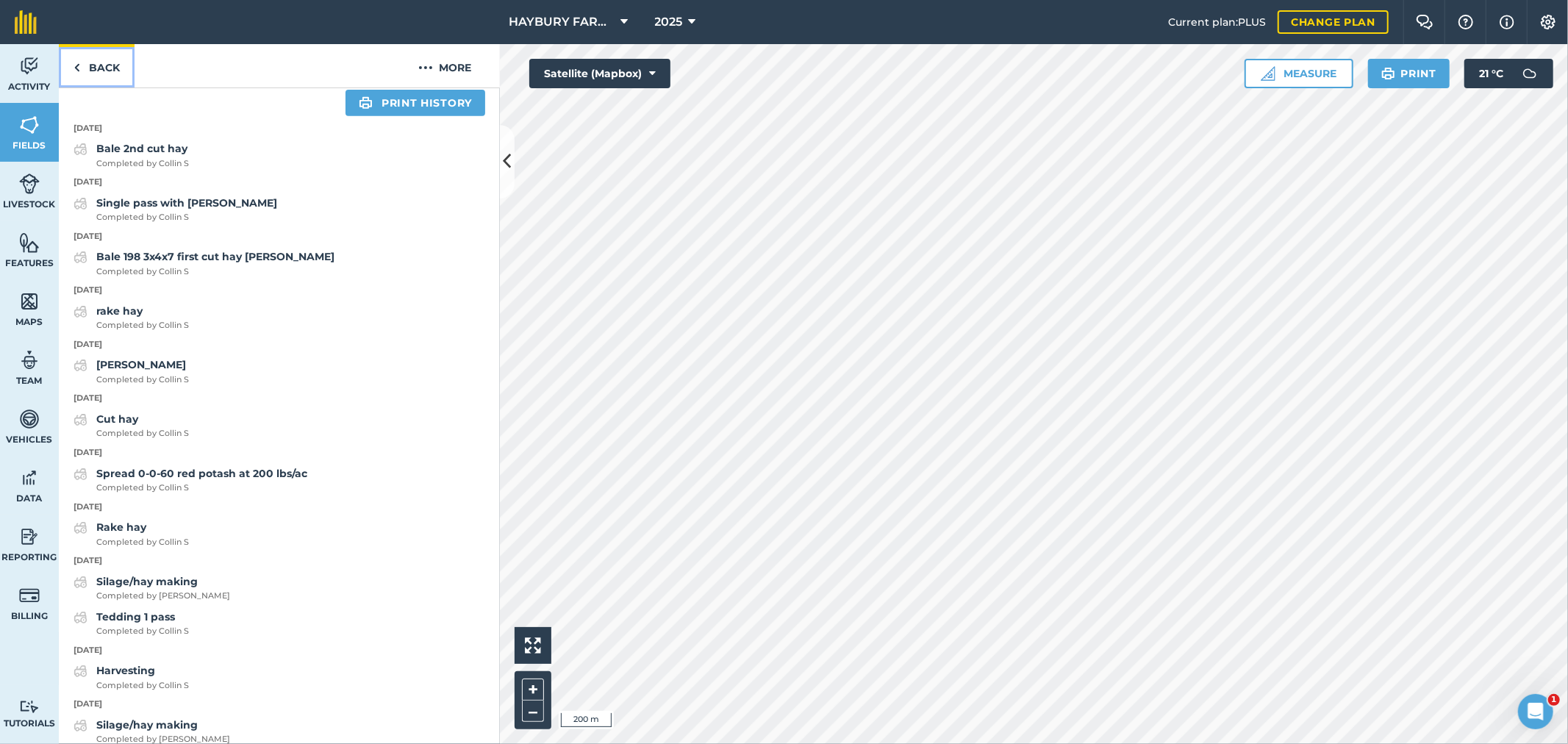
click at [91, 71] on link "Back" at bounding box center [96, 65] width 76 height 43
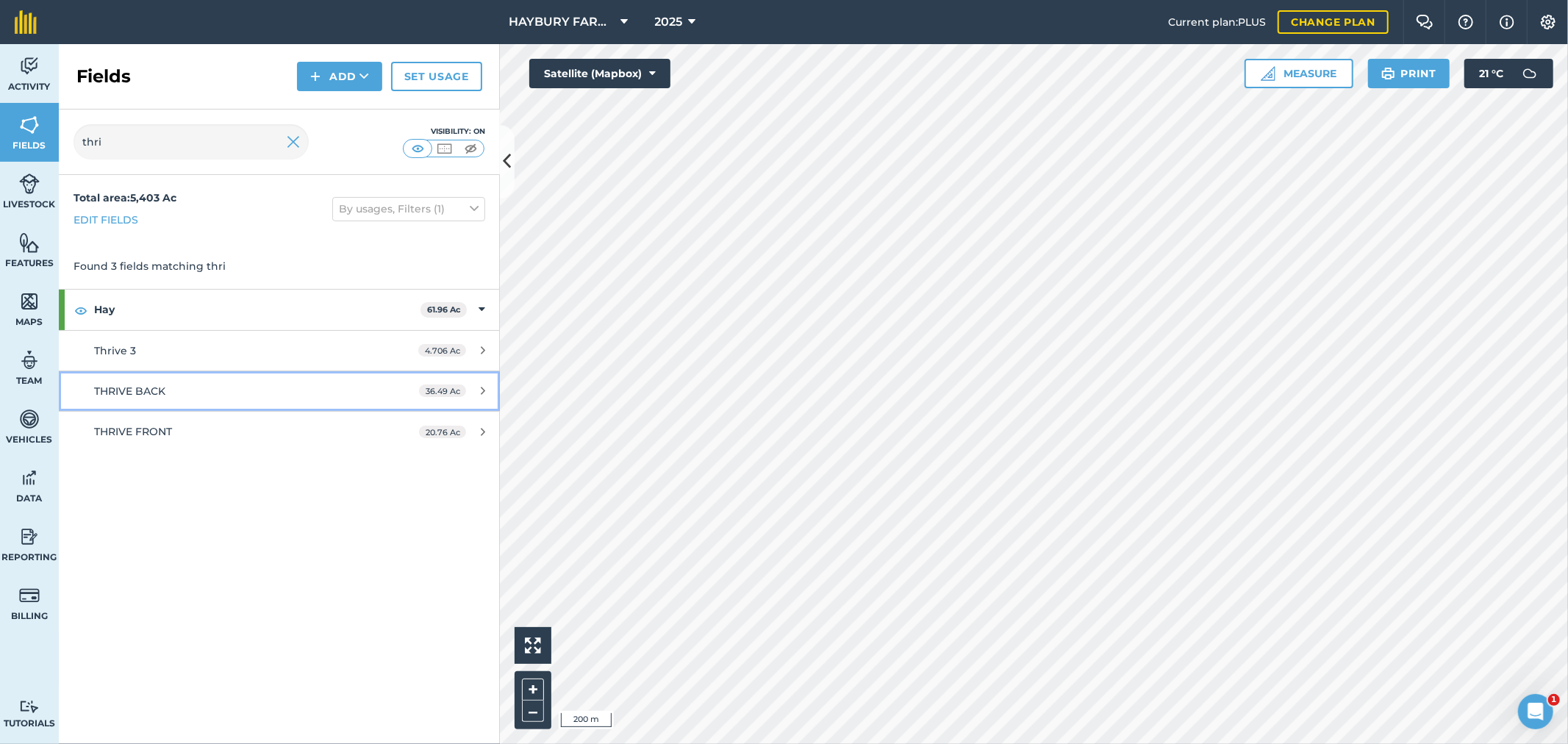
click at [159, 397] on div "THRIVE BACK" at bounding box center [232, 391] width 276 height 16
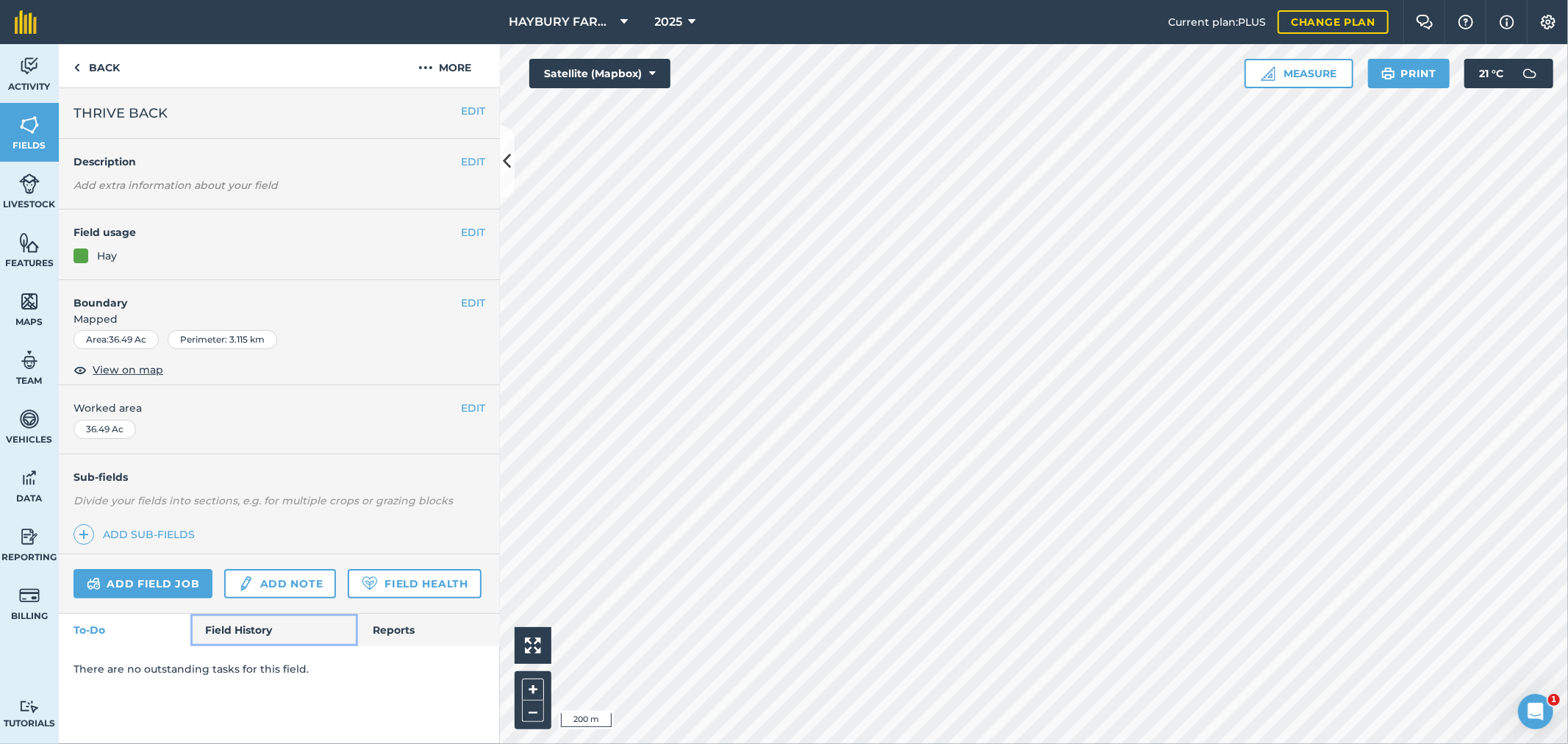
click at [272, 645] on link "Field History" at bounding box center [273, 629] width 167 height 33
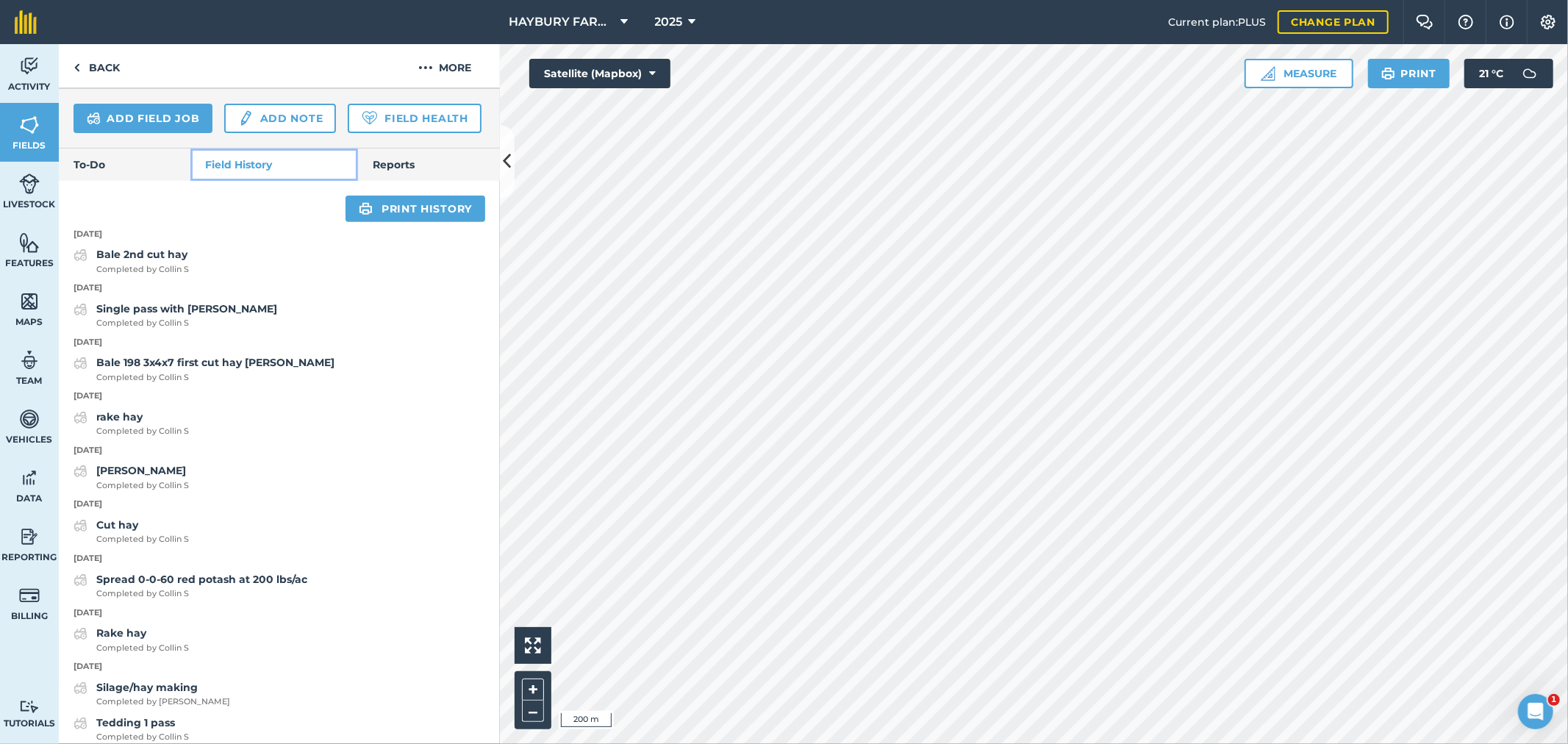
scroll to position [489, 0]
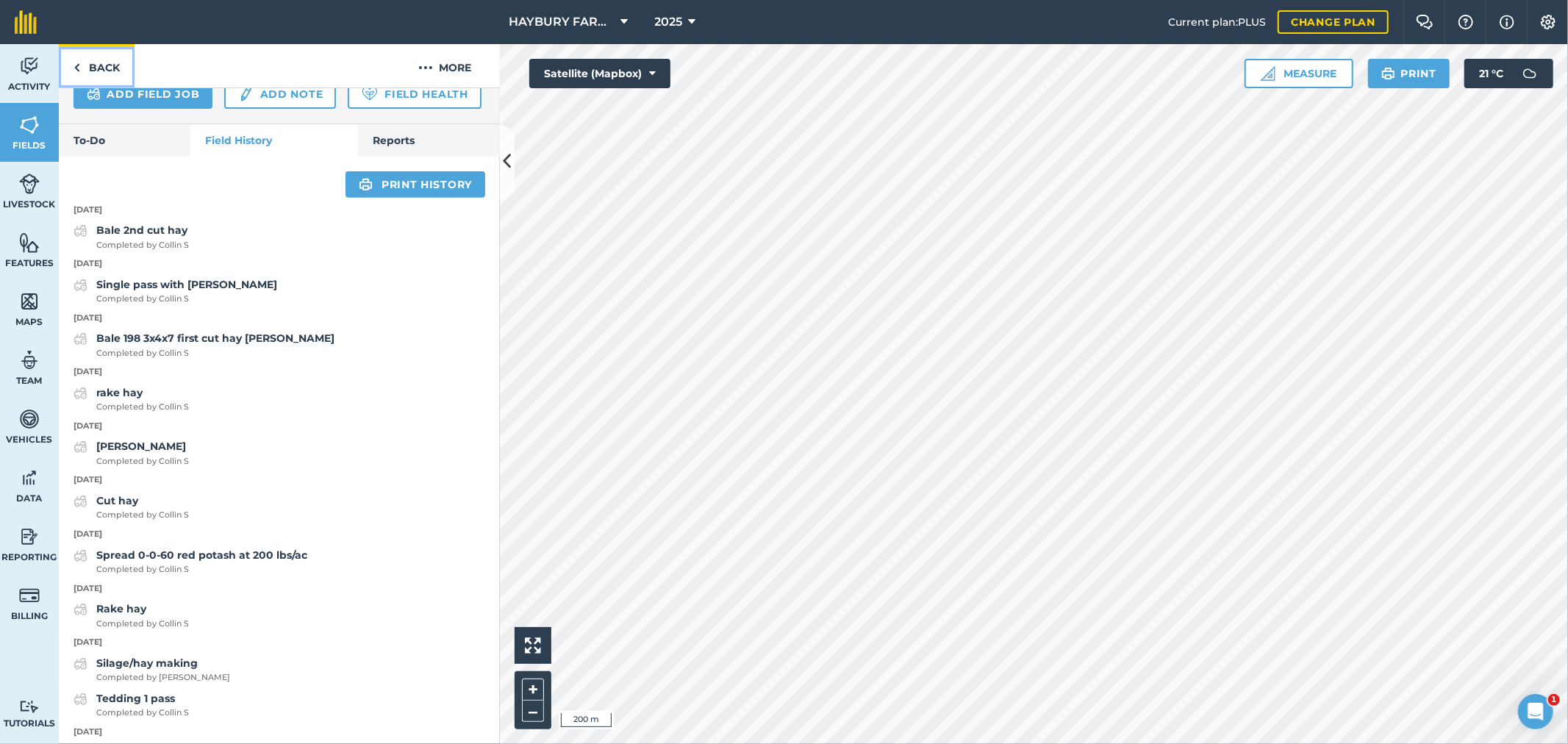
click at [116, 64] on link "Back" at bounding box center [96, 65] width 76 height 43
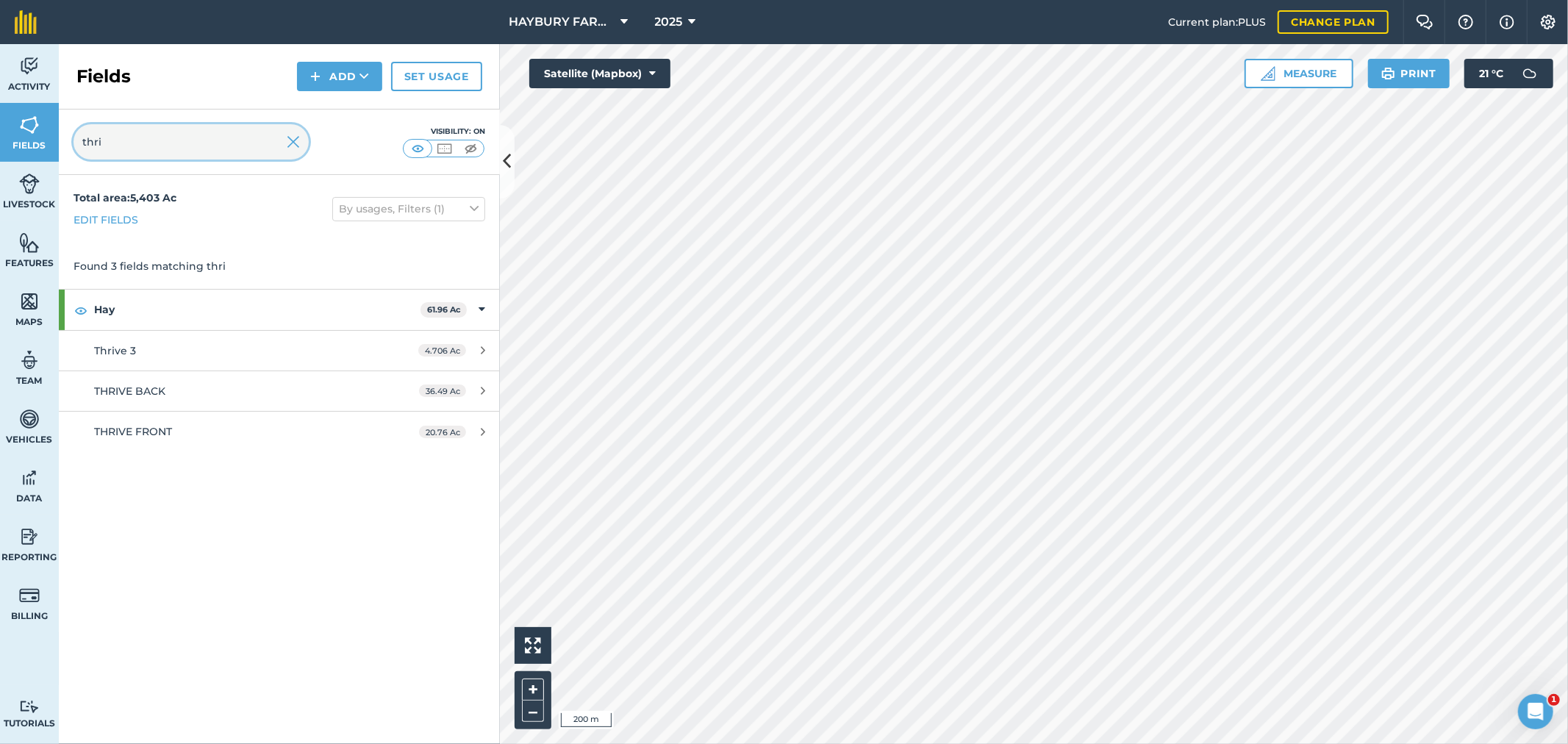
drag, startPoint x: 137, startPoint y: 137, endPoint x: 0, endPoint y: 135, distance: 137.0
click at [0, 135] on div "Activity Fields Livestock Features Maps Team Vehicles Data Reporting Billing Tu…" at bounding box center [784, 394] width 1568 height 699
type input "matt"
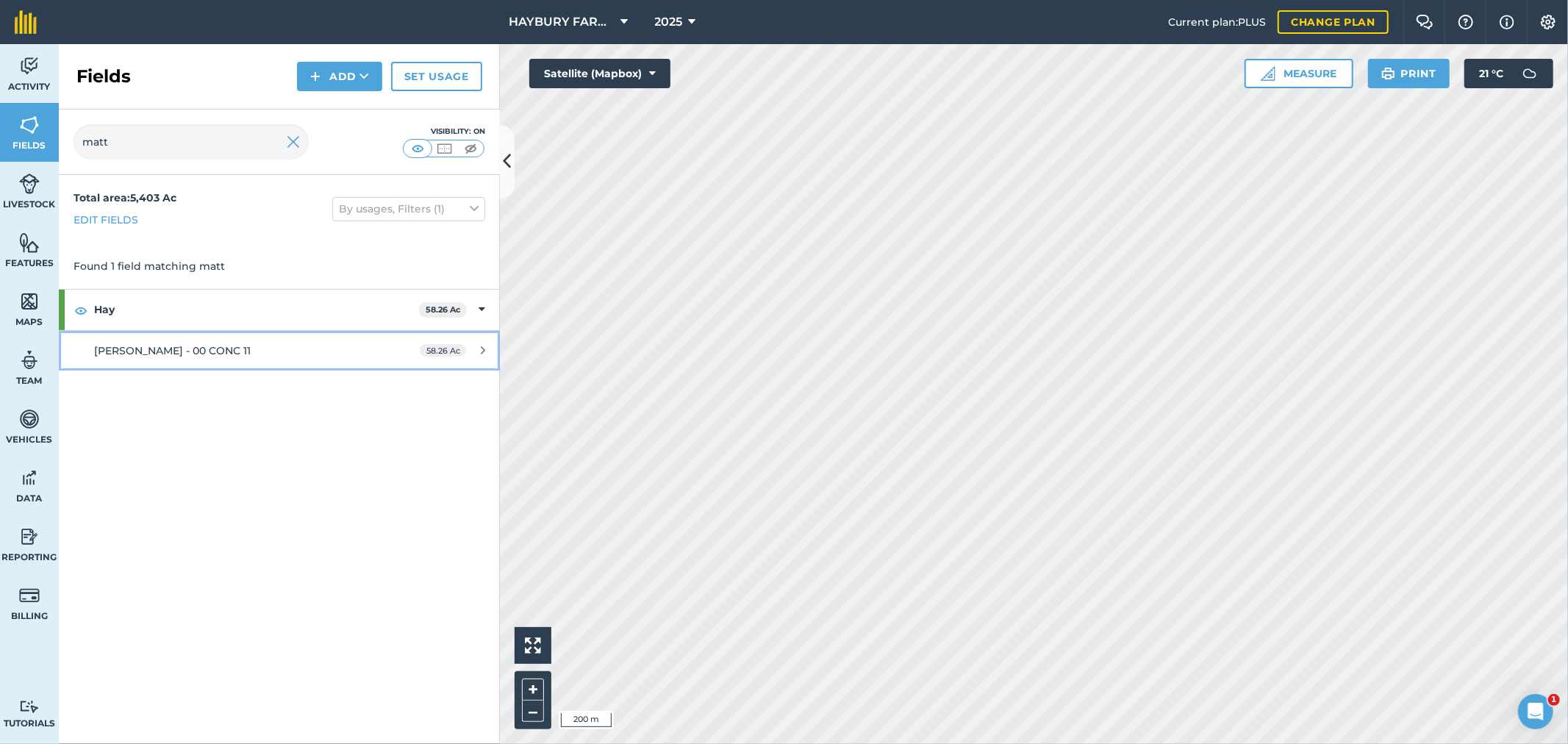
click at [119, 343] on div "[PERSON_NAME] - 00 CONC 11" at bounding box center [232, 350] width 276 height 16
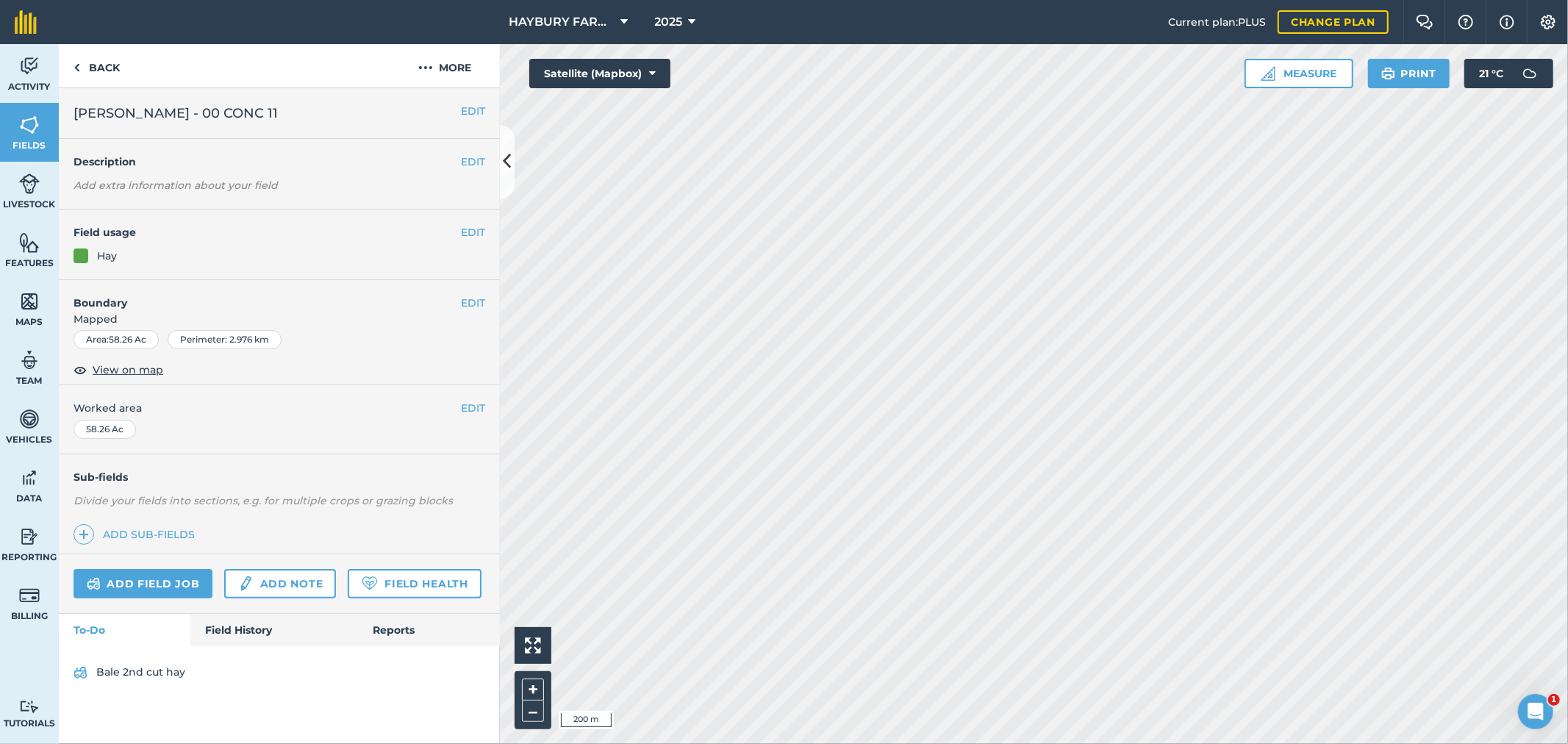
click at [163, 284] on h4 "Boundary" at bounding box center [260, 295] width 402 height 31
click at [251, 638] on link "Field History" at bounding box center [273, 629] width 167 height 33
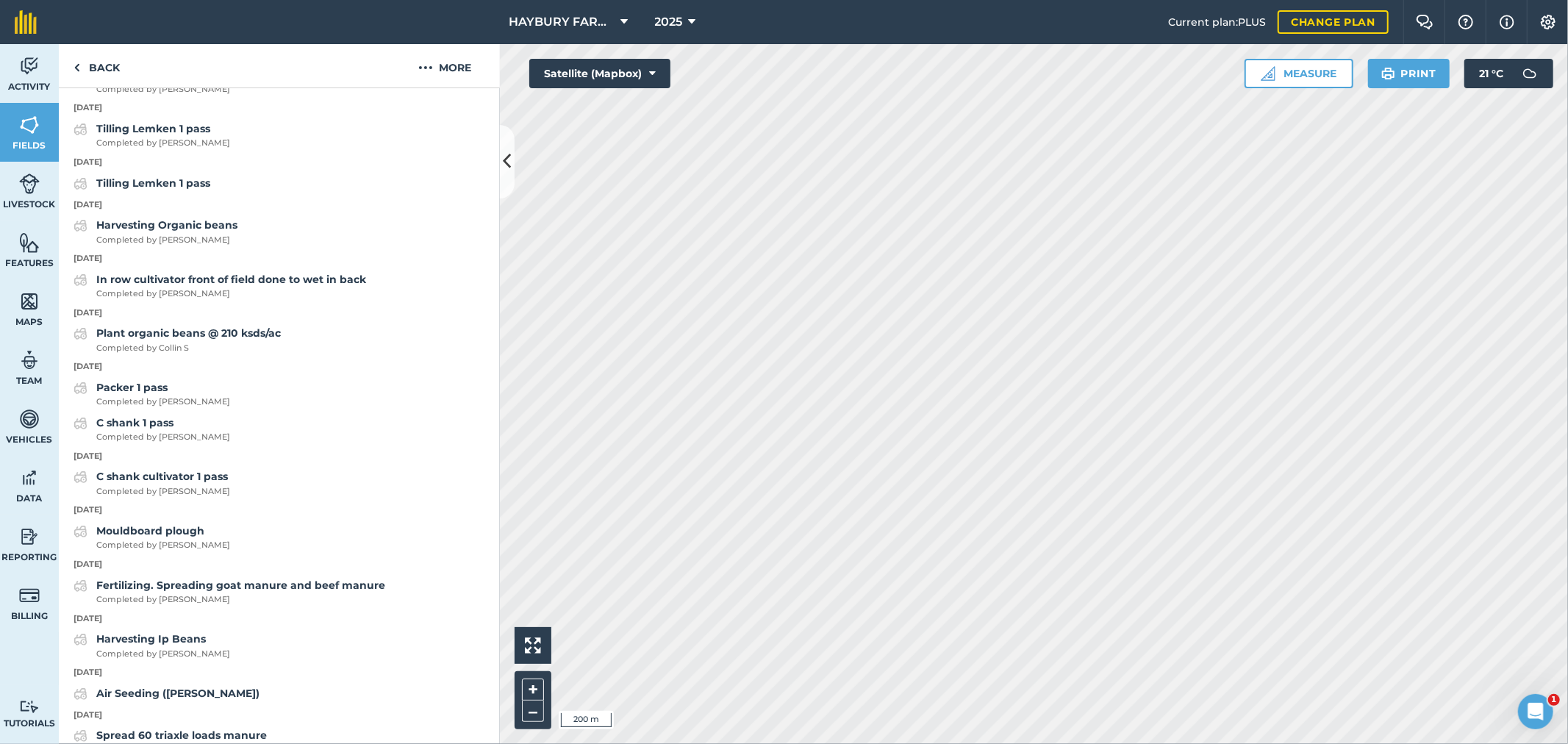
scroll to position [898, 0]
drag, startPoint x: 222, startPoint y: 401, endPoint x: 64, endPoint y: 354, distance: 164.8
click at [64, 354] on div "[DATE] [PERSON_NAME] second cut bay Completed by Collin S [DATE] Single pass wi…" at bounding box center [279, 343] width 441 height 1110
click at [232, 372] on p "[DATE]" at bounding box center [279, 365] width 441 height 14
drag, startPoint x: 232, startPoint y: 394, endPoint x: 37, endPoint y: 348, distance: 200.4
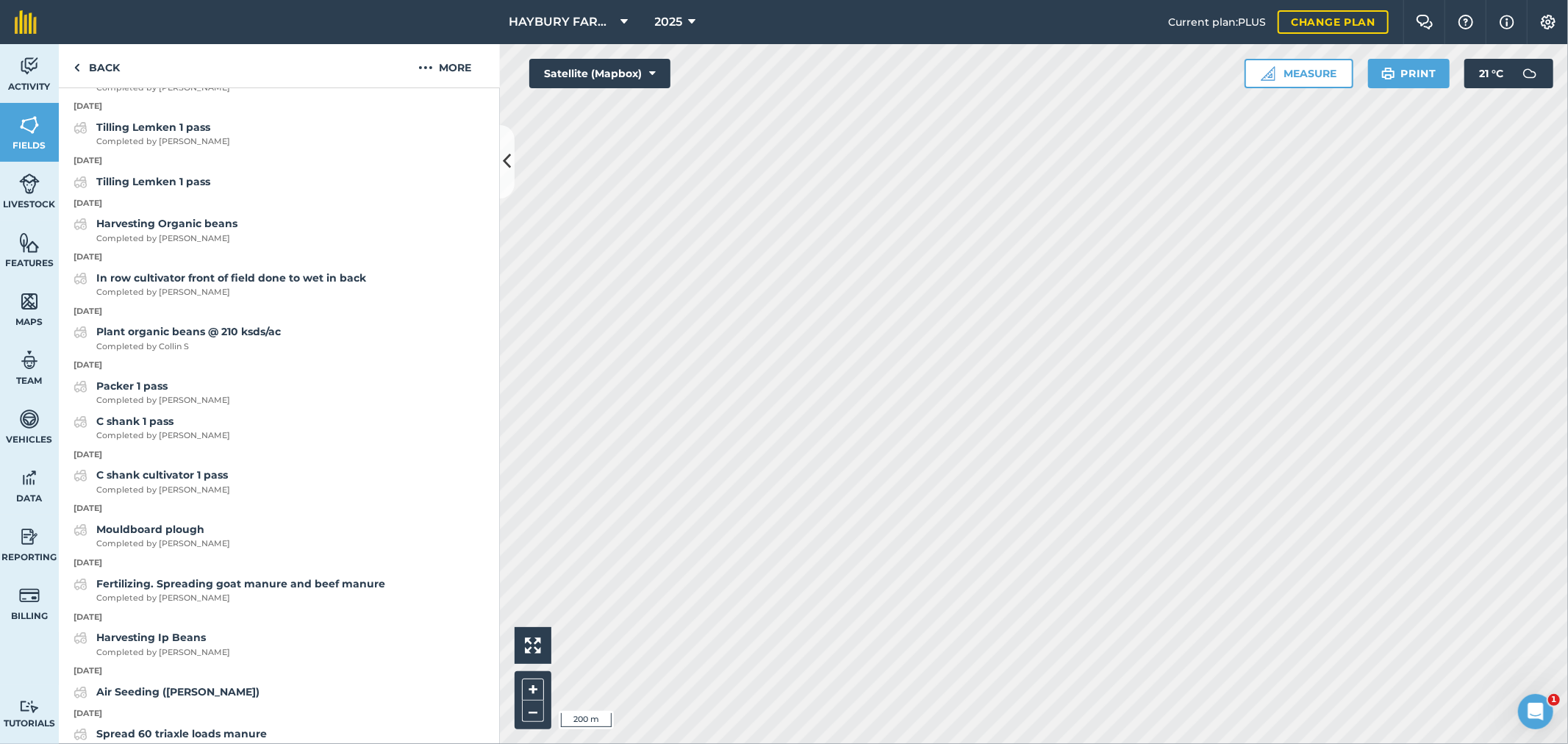
click at [37, 348] on div "Activity Fields Livestock Features Maps Team Vehicles Data Reporting Billing Tu…" at bounding box center [784, 394] width 1568 height 699
click at [296, 372] on p "[DATE]" at bounding box center [279, 365] width 441 height 14
click at [384, 353] on div "Plant organic beans @ 210 ksds/ac Completed by Collin S" at bounding box center [279, 338] width 441 height 29
click at [355, 372] on p "[DATE]" at bounding box center [279, 365] width 441 height 14
drag, startPoint x: 284, startPoint y: 387, endPoint x: 80, endPoint y: 350, distance: 207.3
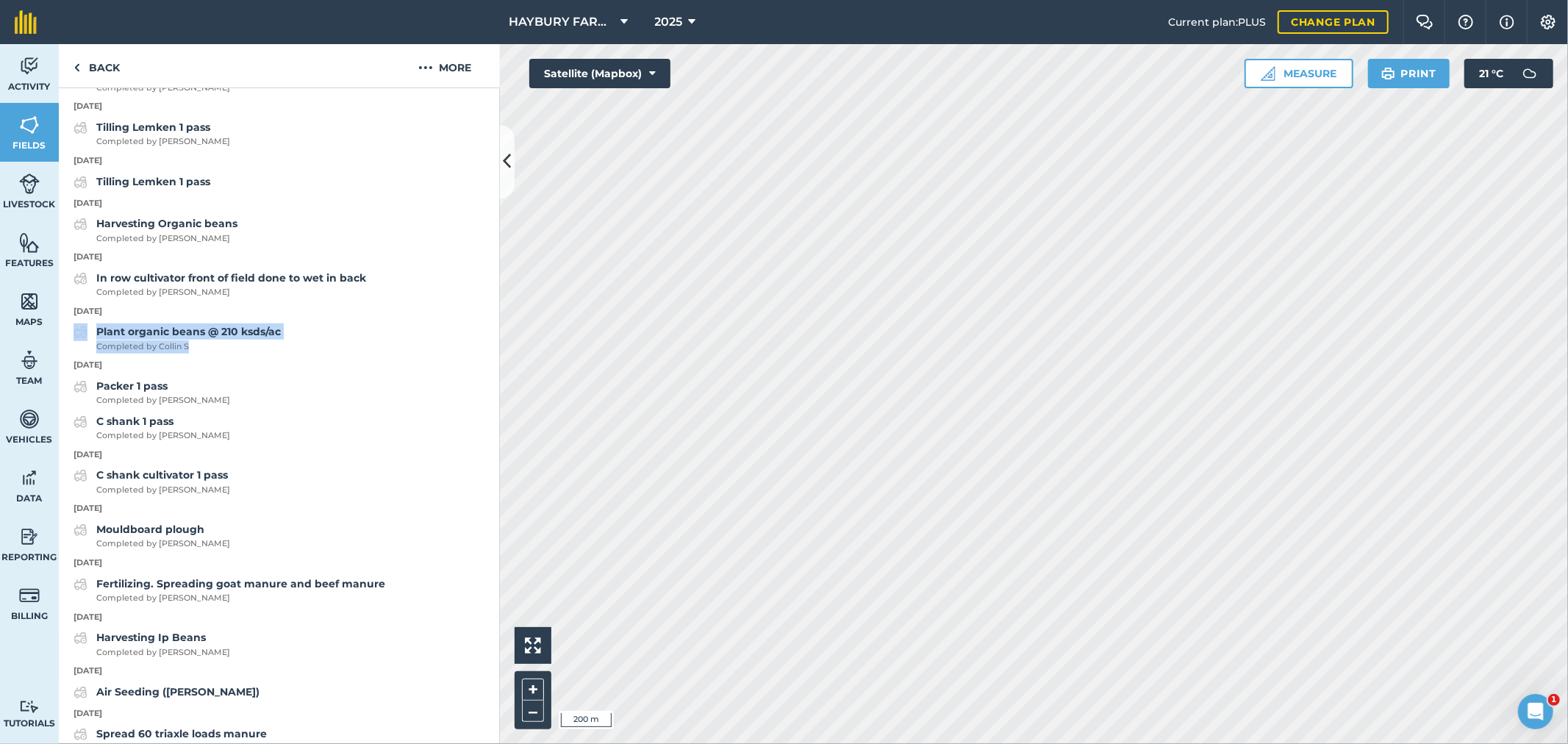
click at [96, 350] on div "[DATE] [PERSON_NAME] second cut bay Completed by Collin S [DATE] Single pass wi…" at bounding box center [279, 343] width 441 height 1110
